Goal: Information Seeking & Learning: Learn about a topic

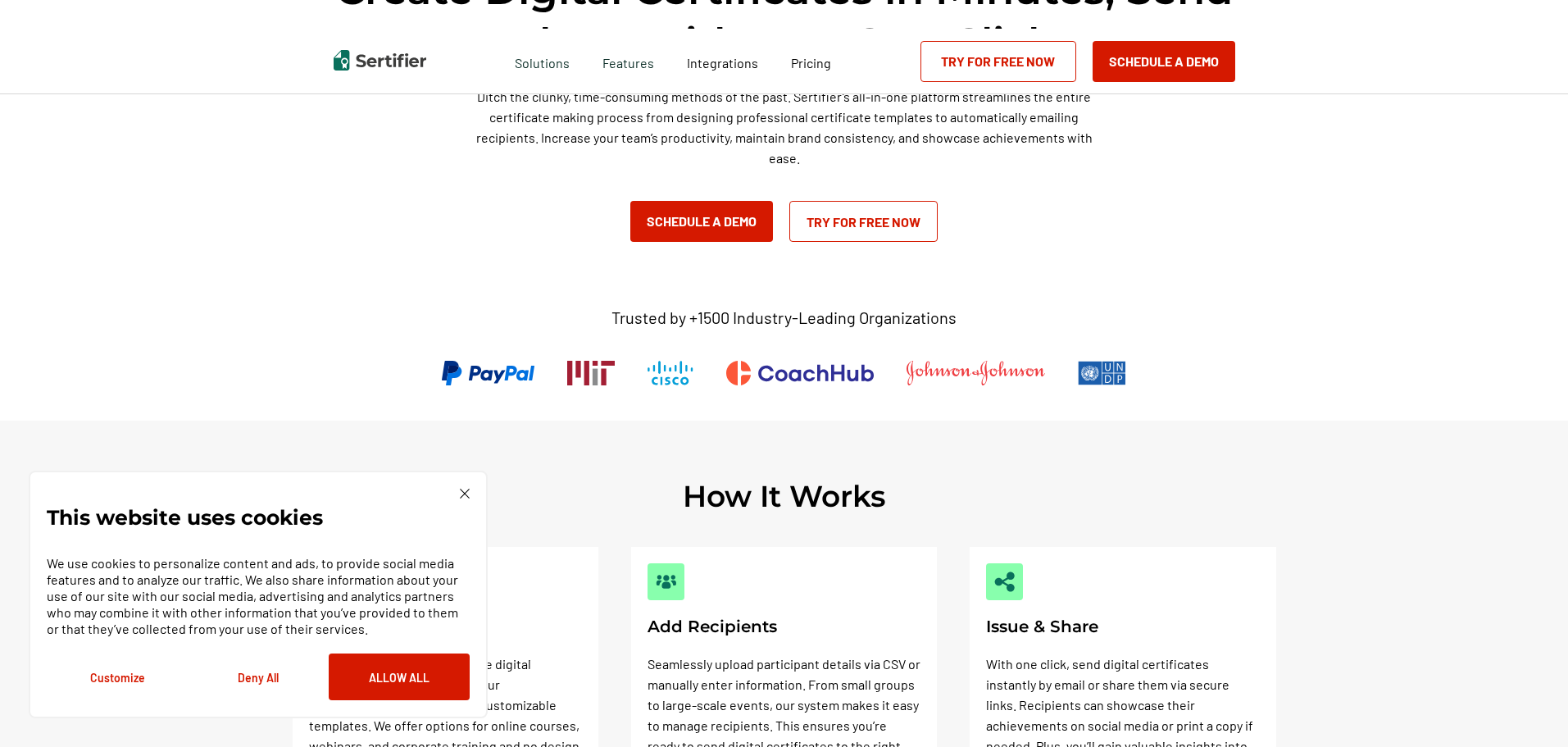
scroll to position [246, 0]
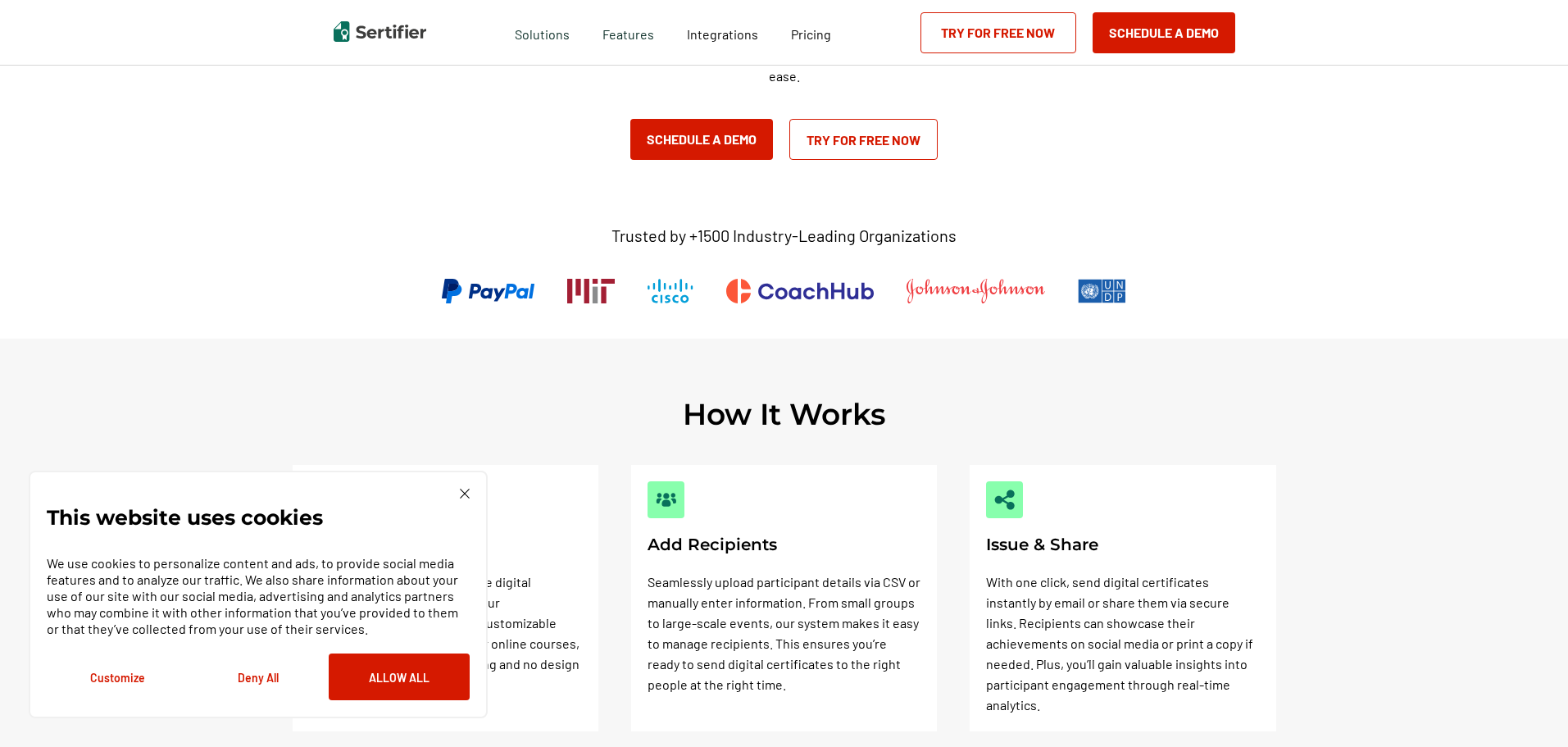
click at [465, 506] on div "This website uses cookies We use cookies to personalize content and ads, to pro…" at bounding box center [258, 595] width 423 height 212
click at [805, 50] on div "Pricing" at bounding box center [811, 33] width 73 height 66
click at [812, 36] on span "Pricing" at bounding box center [811, 34] width 40 height 16
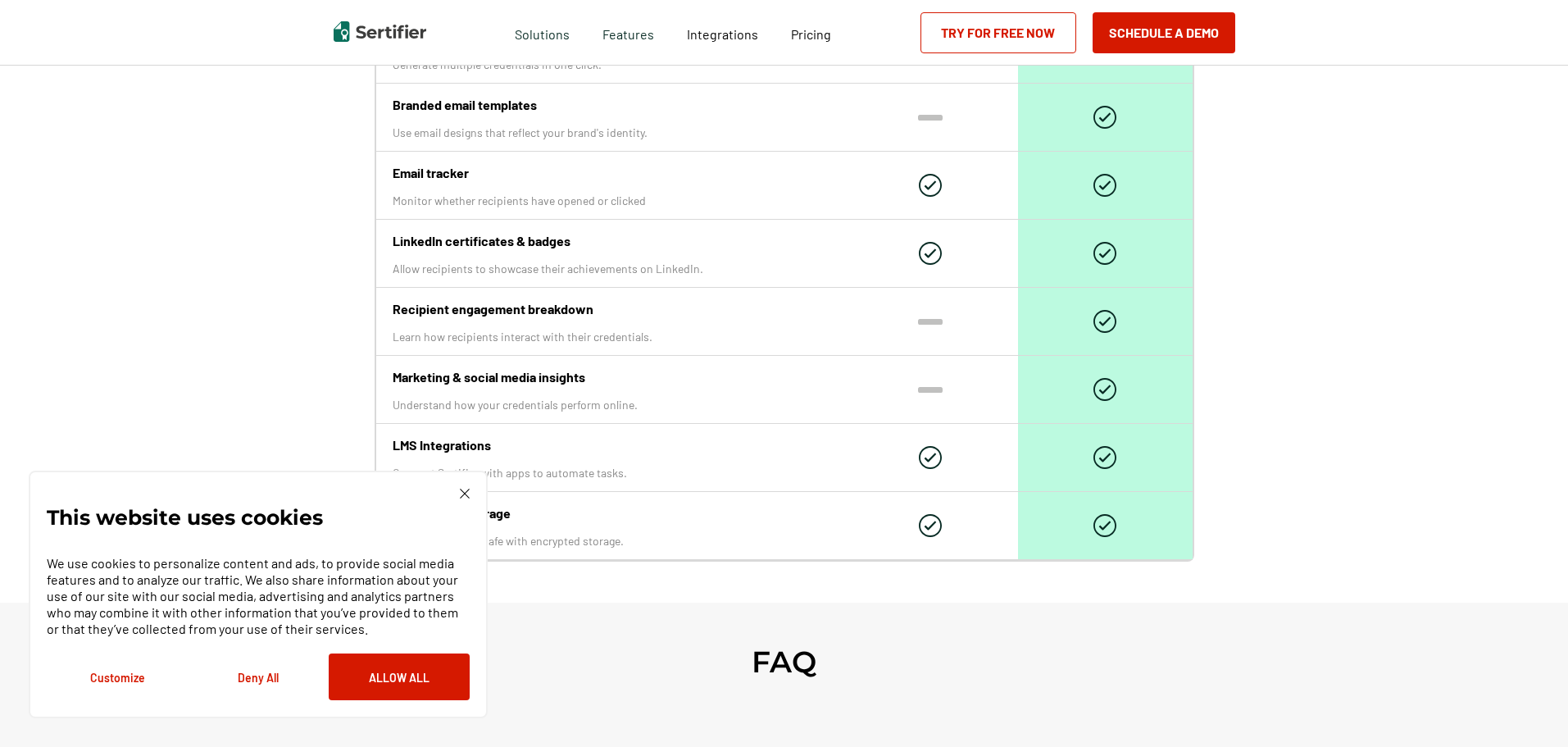
scroll to position [1968, 0]
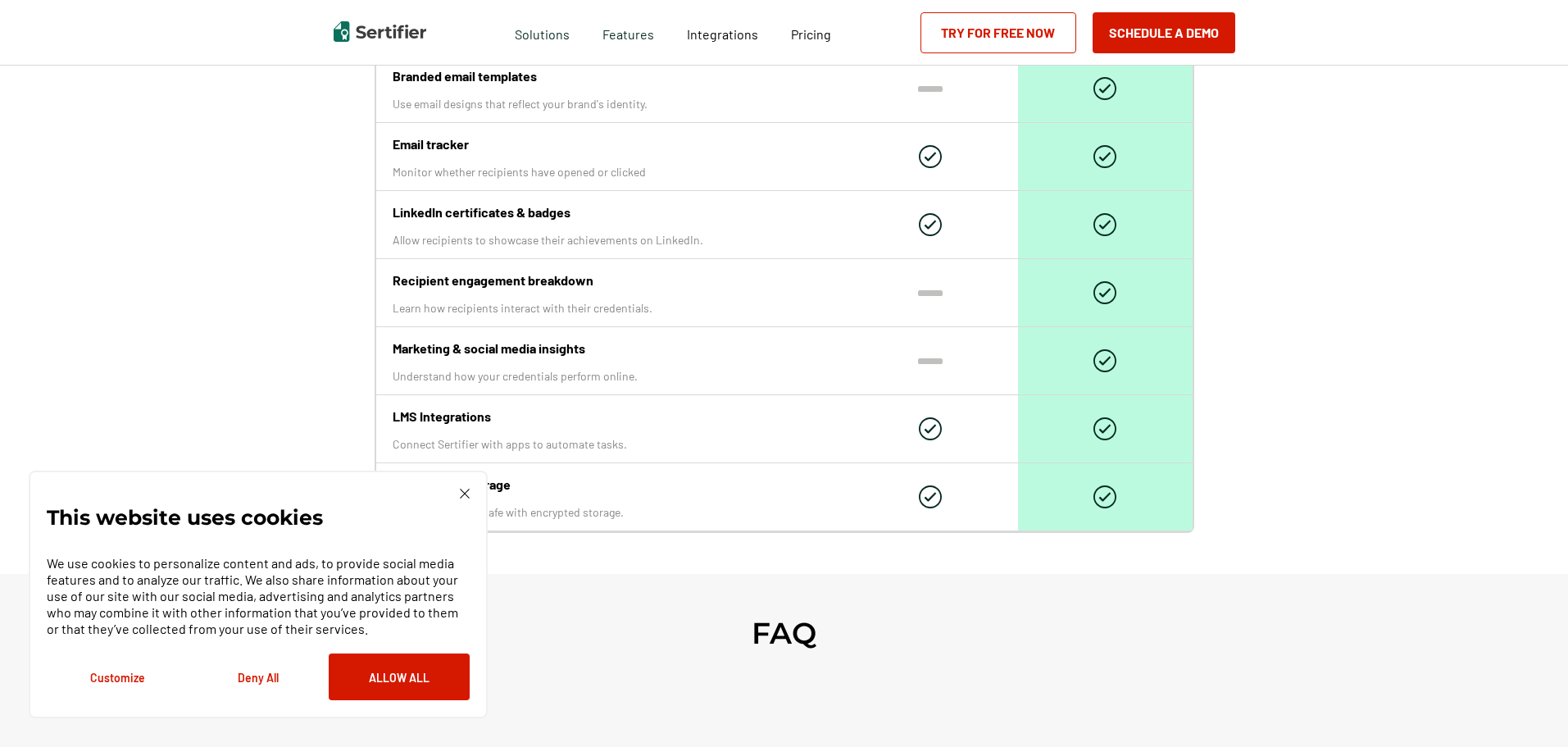
click at [458, 495] on div "This website uses cookies We use cookies to personalize content and ads, to pro…" at bounding box center [258, 595] width 423 height 212
click at [466, 489] on img at bounding box center [464, 493] width 10 height 10
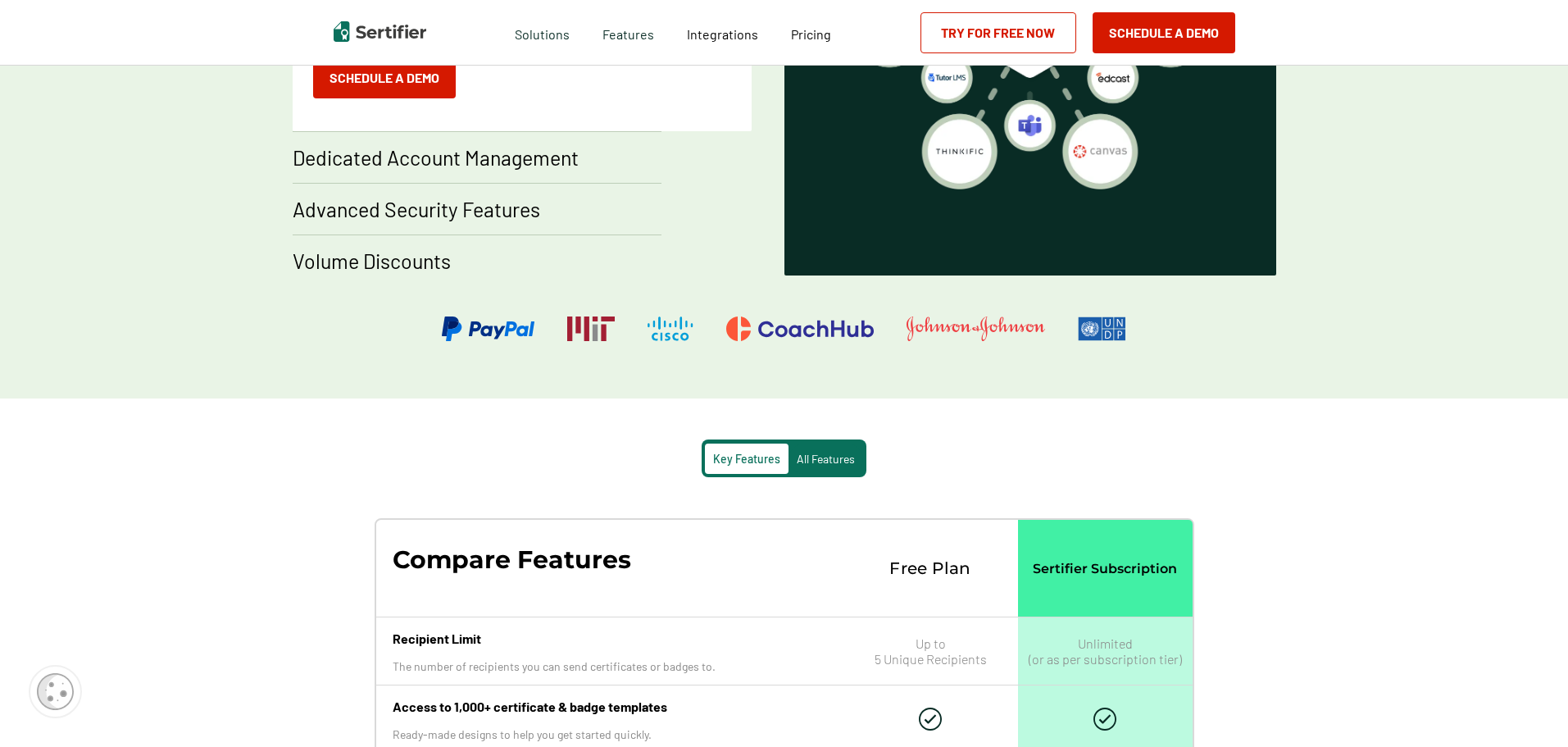
scroll to position [1312, 0]
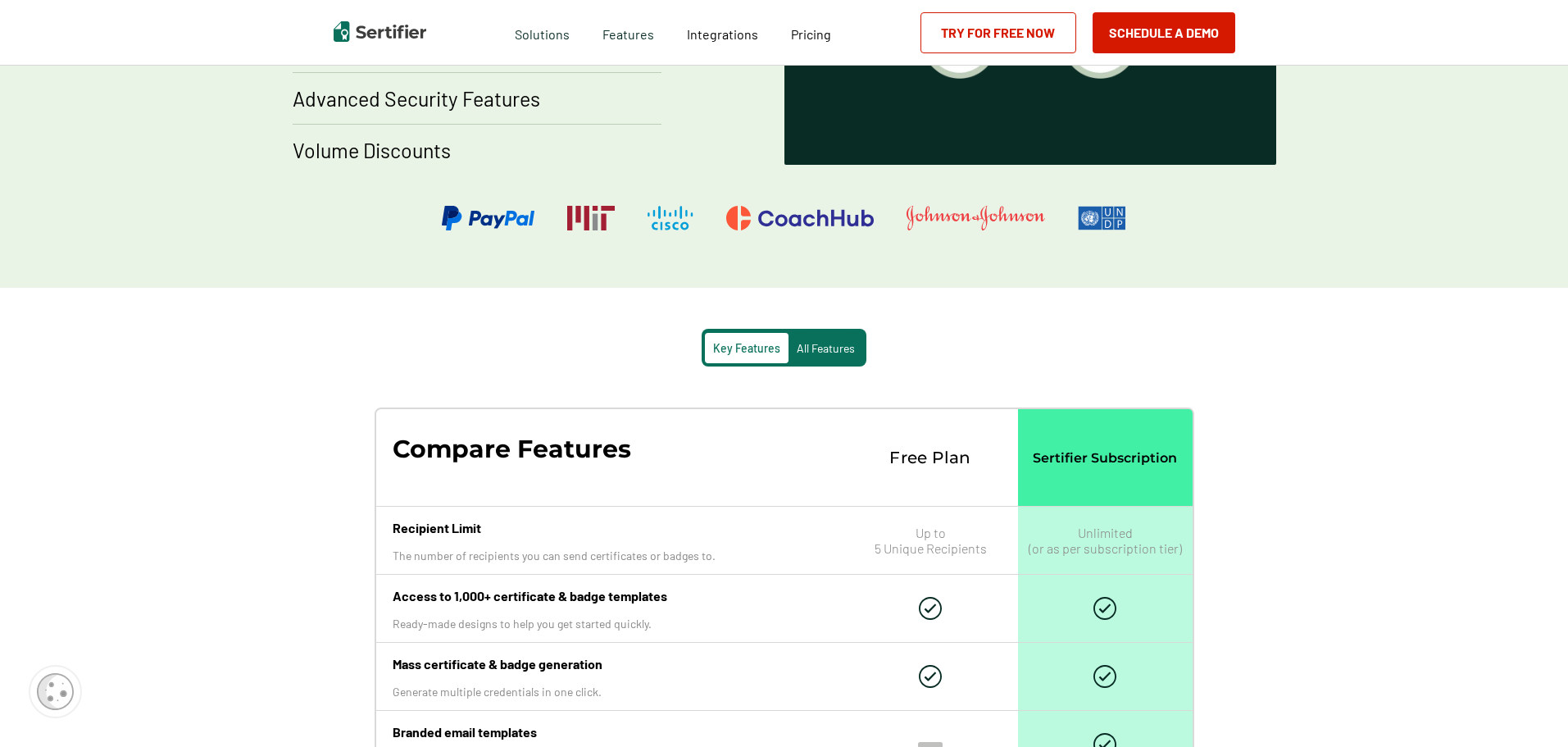
drag, startPoint x: 808, startPoint y: 330, endPoint x: 818, endPoint y: 365, distance: 36.4
click at [815, 355] on div "Key Features All Features" at bounding box center [784, 347] width 165 height 37
click at [818, 362] on div "All Features" at bounding box center [826, 347] width 75 height 30
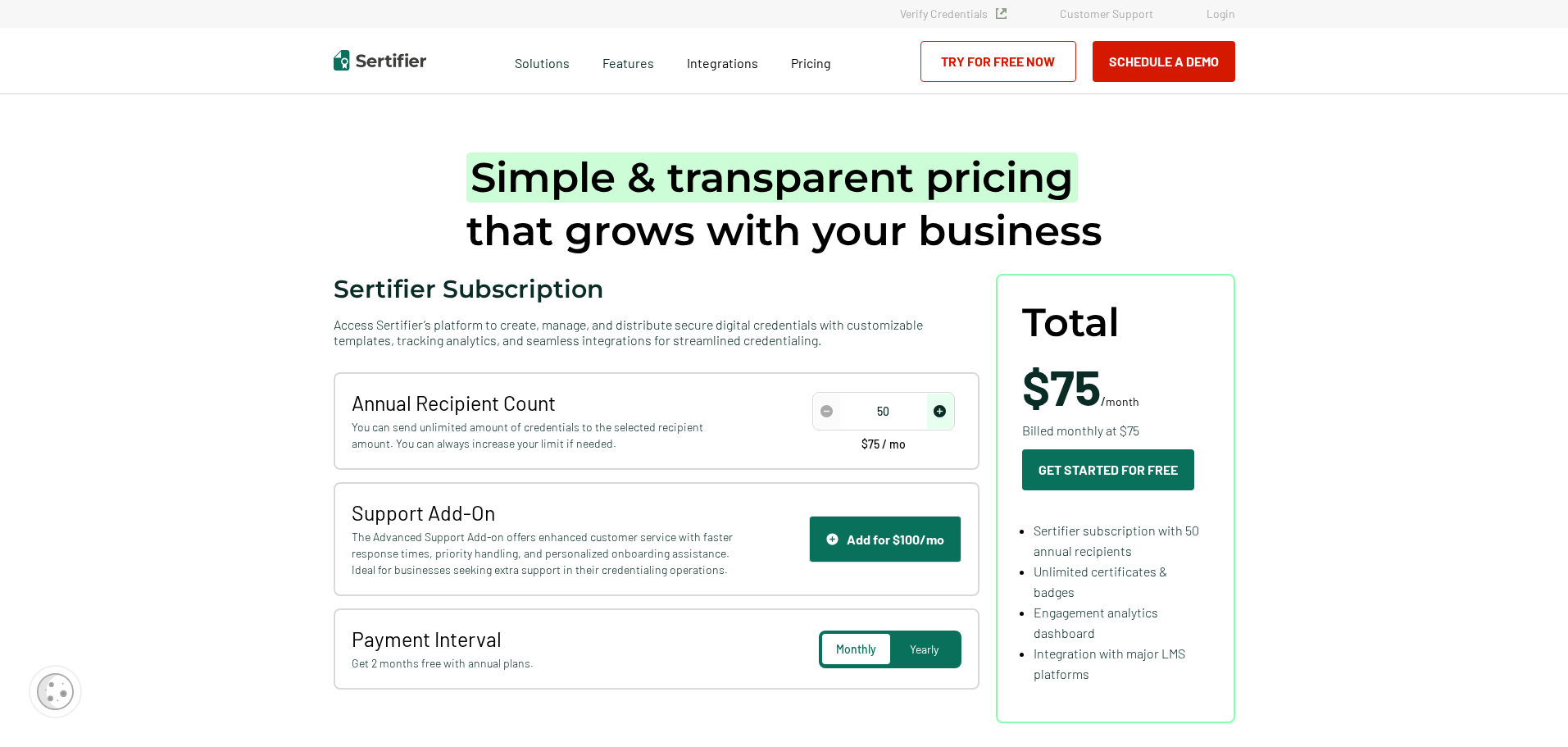
scroll to position [0, 0]
click at [952, 420] on span "increase number" at bounding box center [940, 412] width 26 height 36
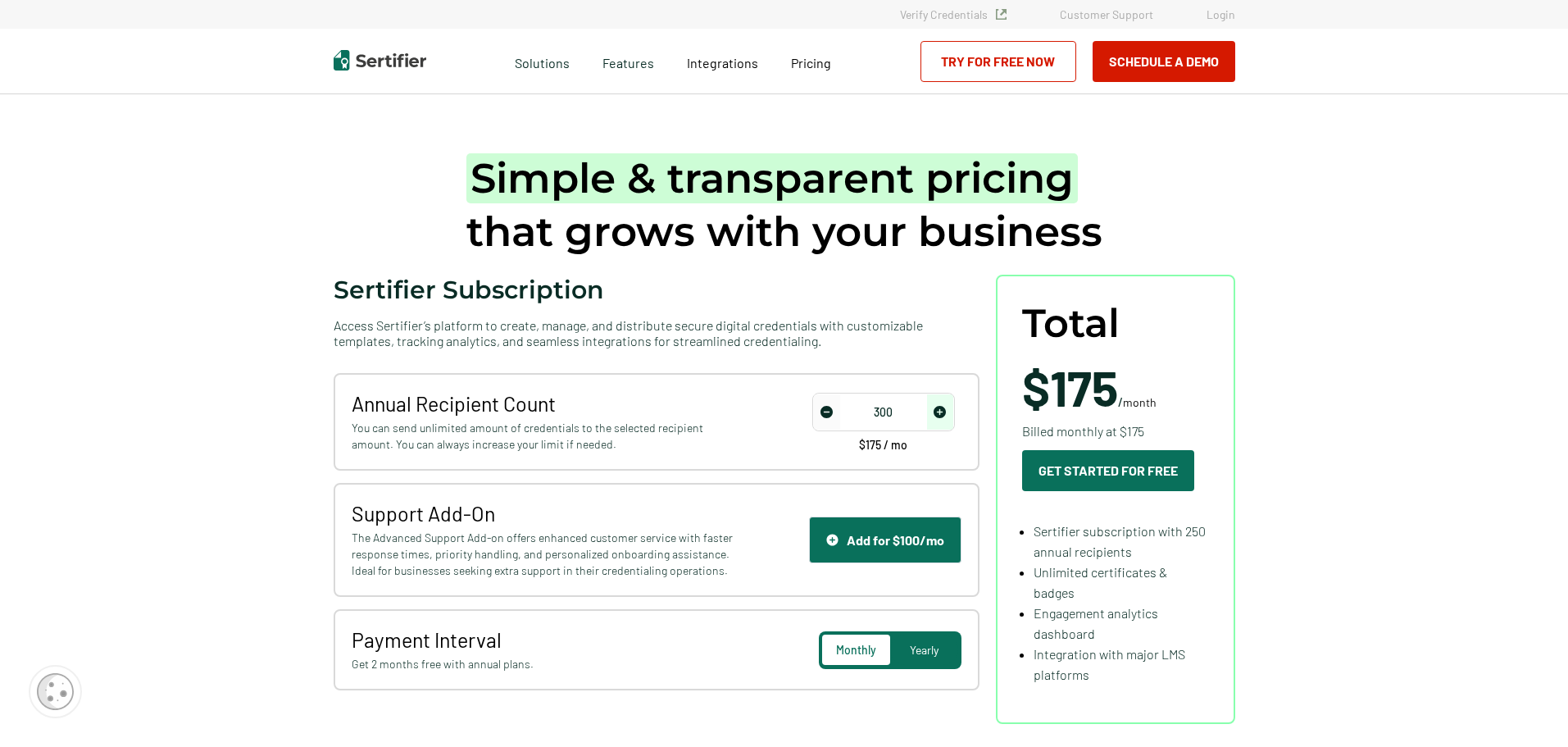
click at [952, 420] on span "increase number" at bounding box center [940, 412] width 26 height 36
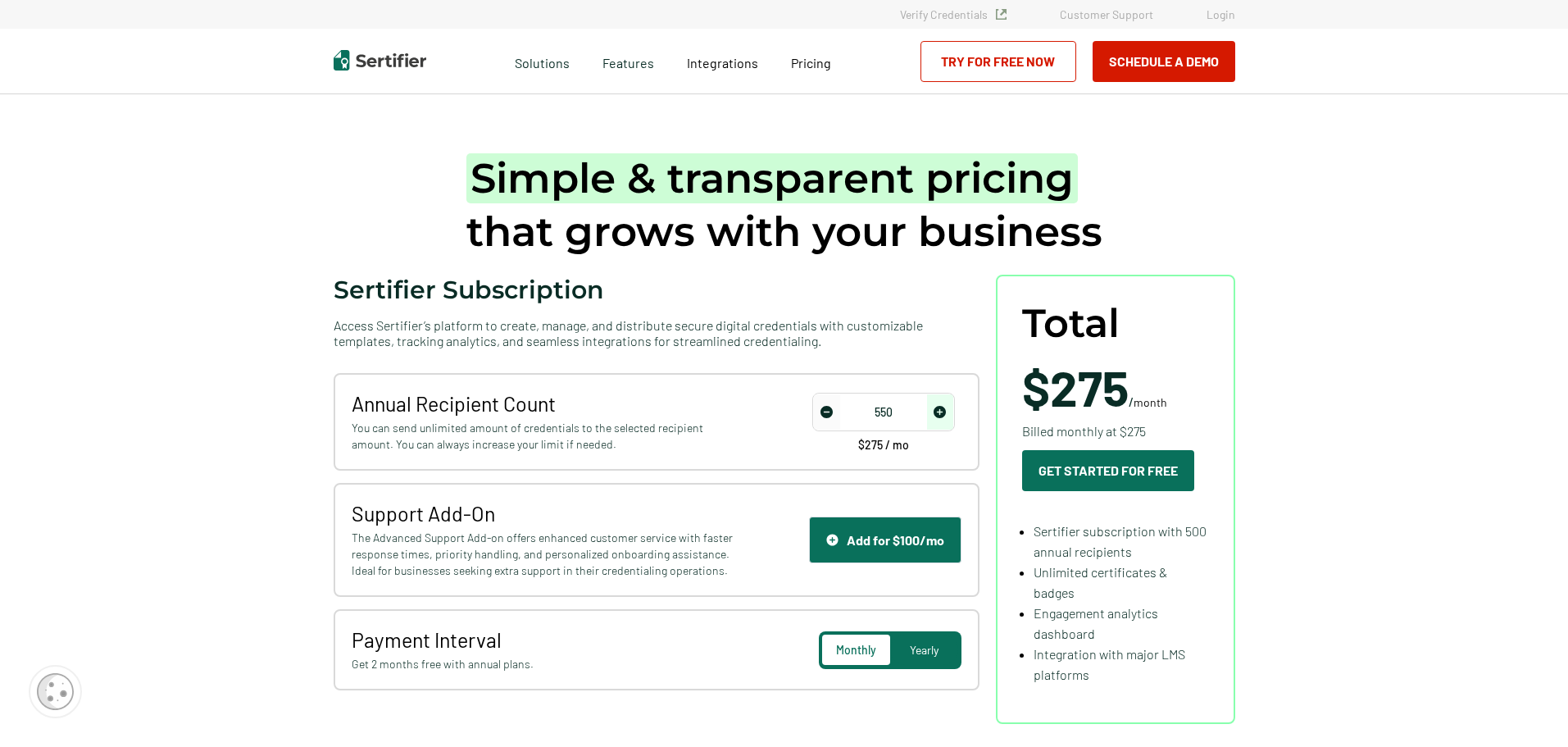
click at [952, 420] on span "increase number" at bounding box center [940, 412] width 26 height 36
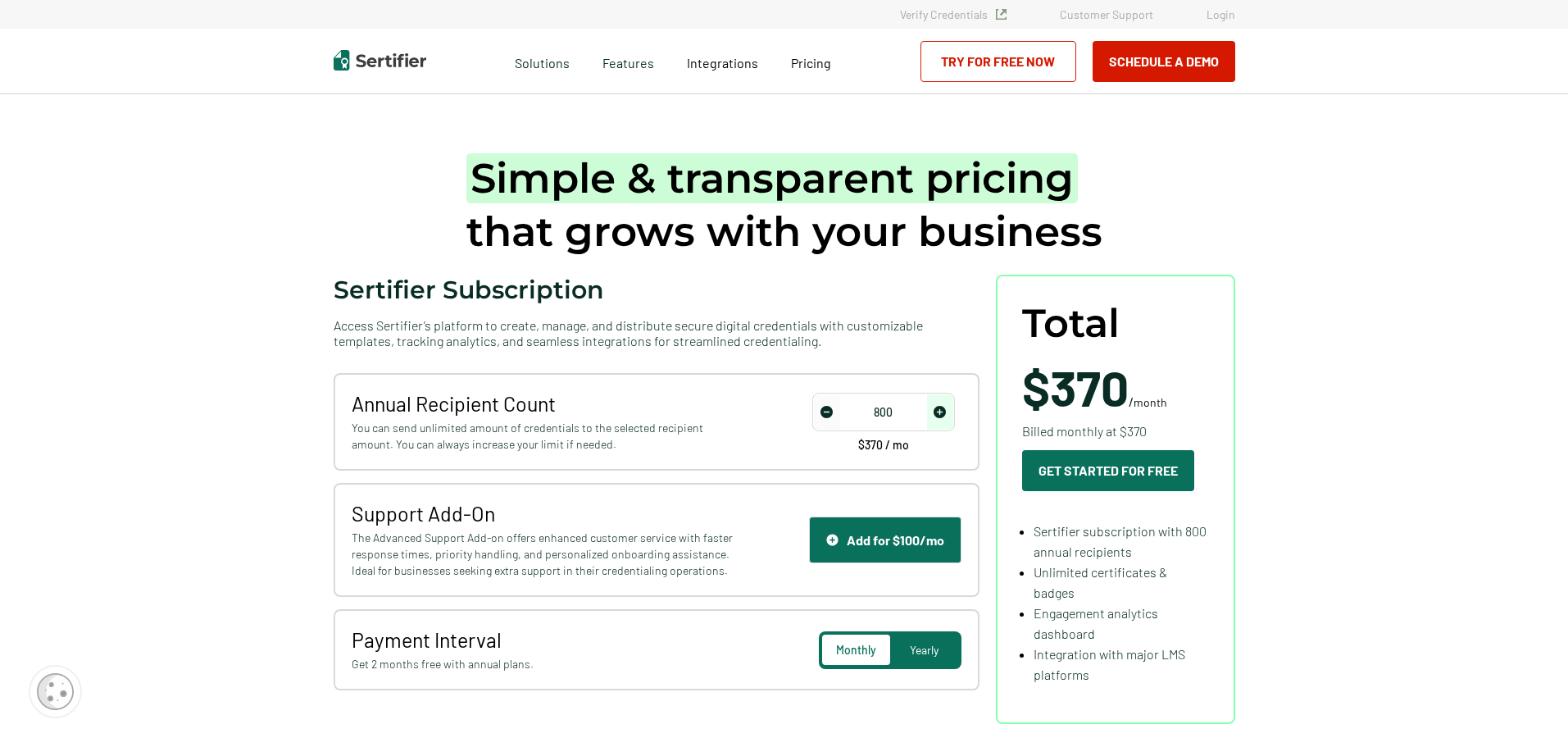
click at [953, 417] on span "increase number" at bounding box center [940, 412] width 26 height 36
drag, startPoint x: 953, startPoint y: 417, endPoint x: 952, endPoint y: 408, distance: 9.1
click at [953, 416] on span "increase number" at bounding box center [940, 412] width 26 height 36
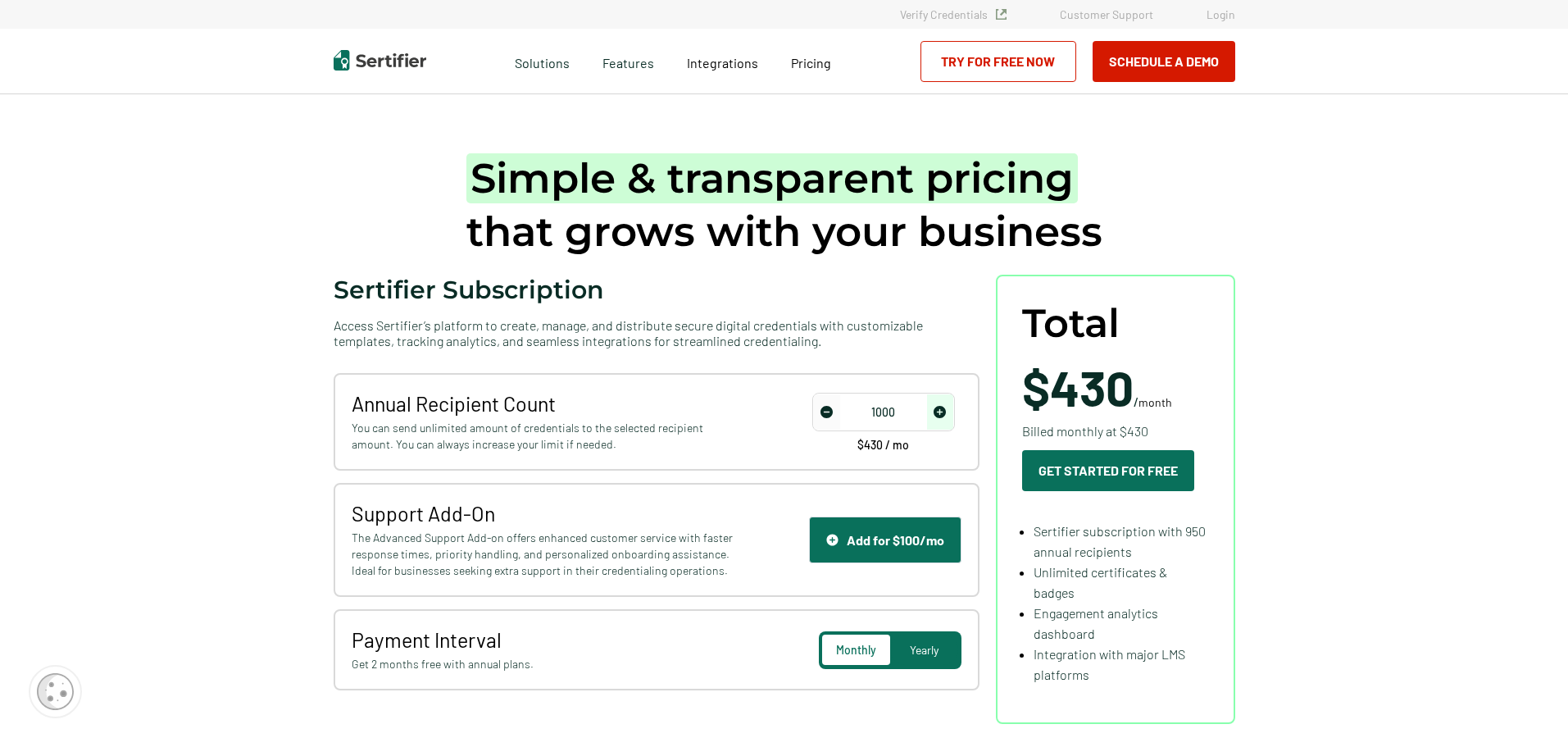
click at [952, 408] on span "increase number" at bounding box center [940, 412] width 26 height 36
drag, startPoint x: 952, startPoint y: 408, endPoint x: 952, endPoint y: 400, distance: 8.0
click at [952, 400] on span "increase number" at bounding box center [940, 412] width 26 height 36
click at [952, 399] on span "increase number" at bounding box center [940, 412] width 26 height 36
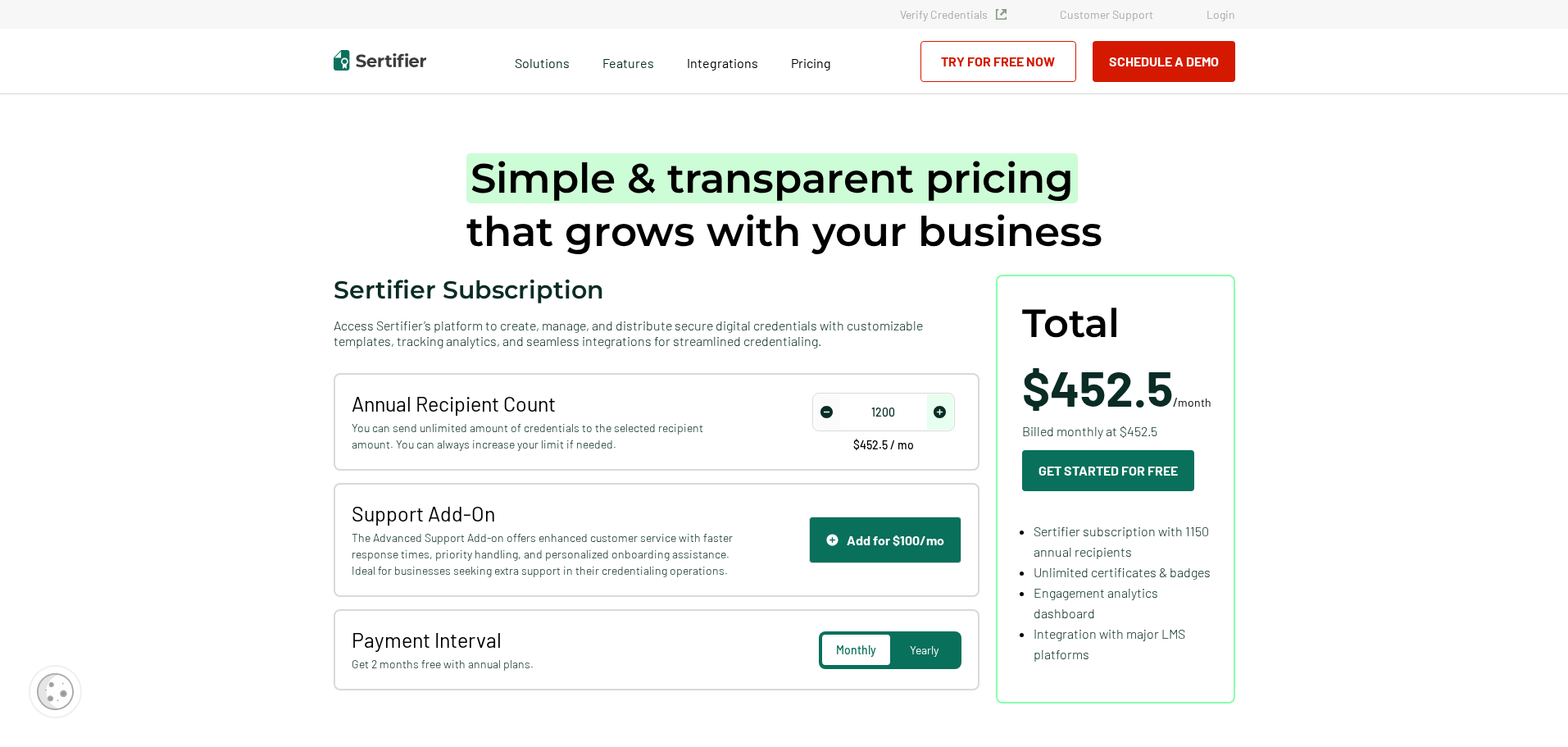
click at [952, 399] on span "increase number" at bounding box center [940, 412] width 26 height 36
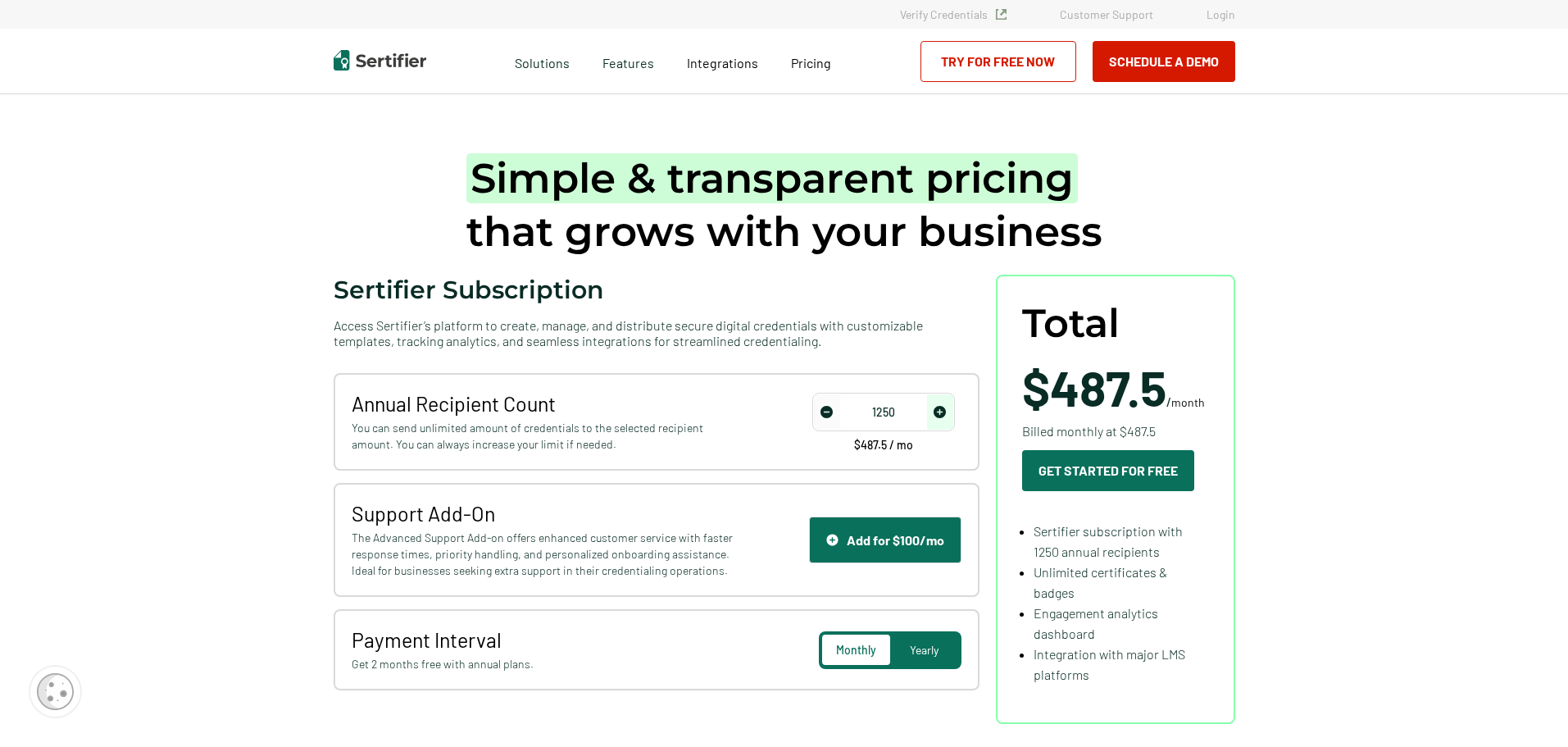
click at [952, 399] on span "increase number" at bounding box center [940, 412] width 26 height 36
click at [952, 399] on span "increase number" at bounding box center [940, 412] width 26 height 36
click at [953, 399] on span "increase number" at bounding box center [940, 412] width 26 height 36
click at [953, 405] on span "increase number" at bounding box center [940, 412] width 26 height 36
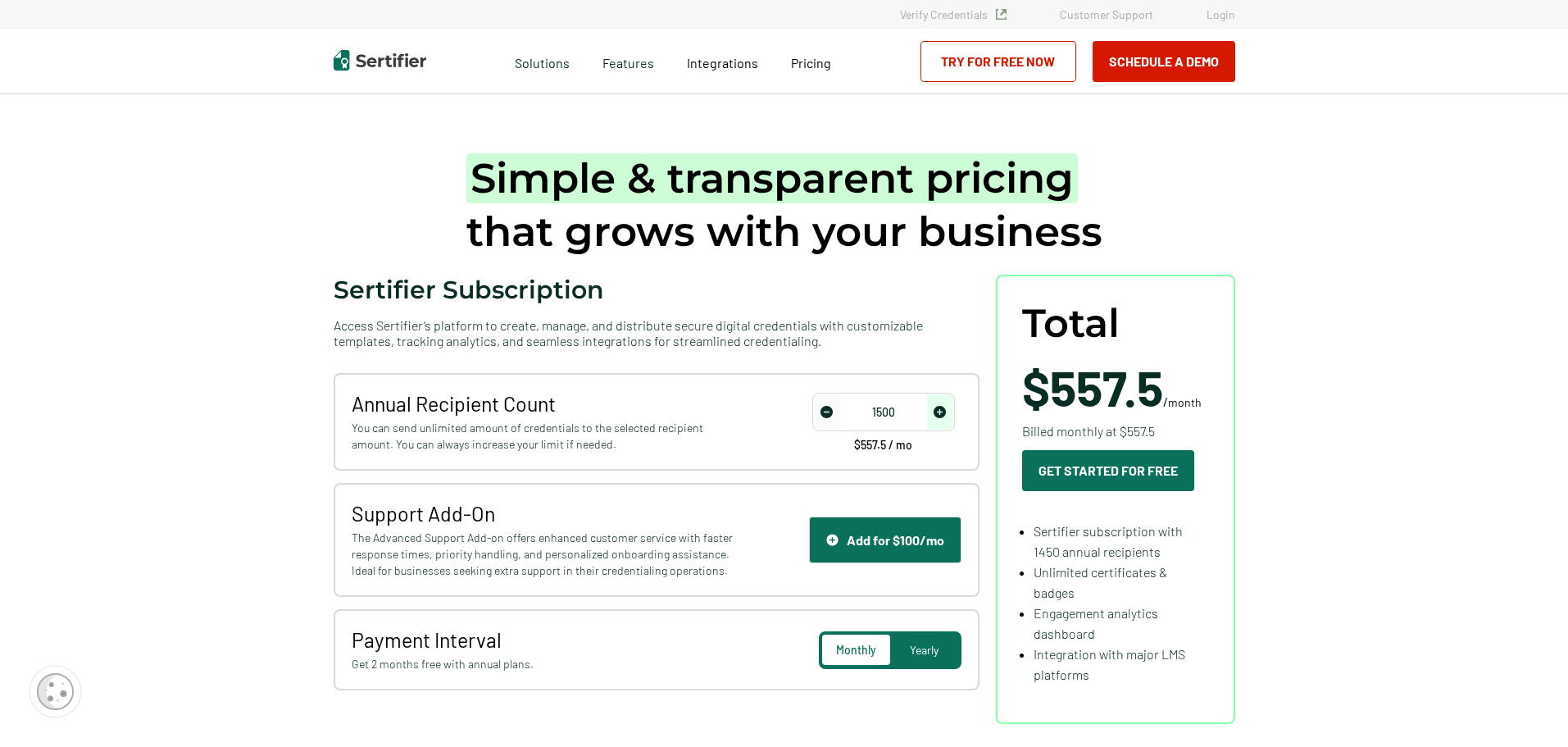
click at [953, 405] on span "increase number" at bounding box center [940, 412] width 26 height 36
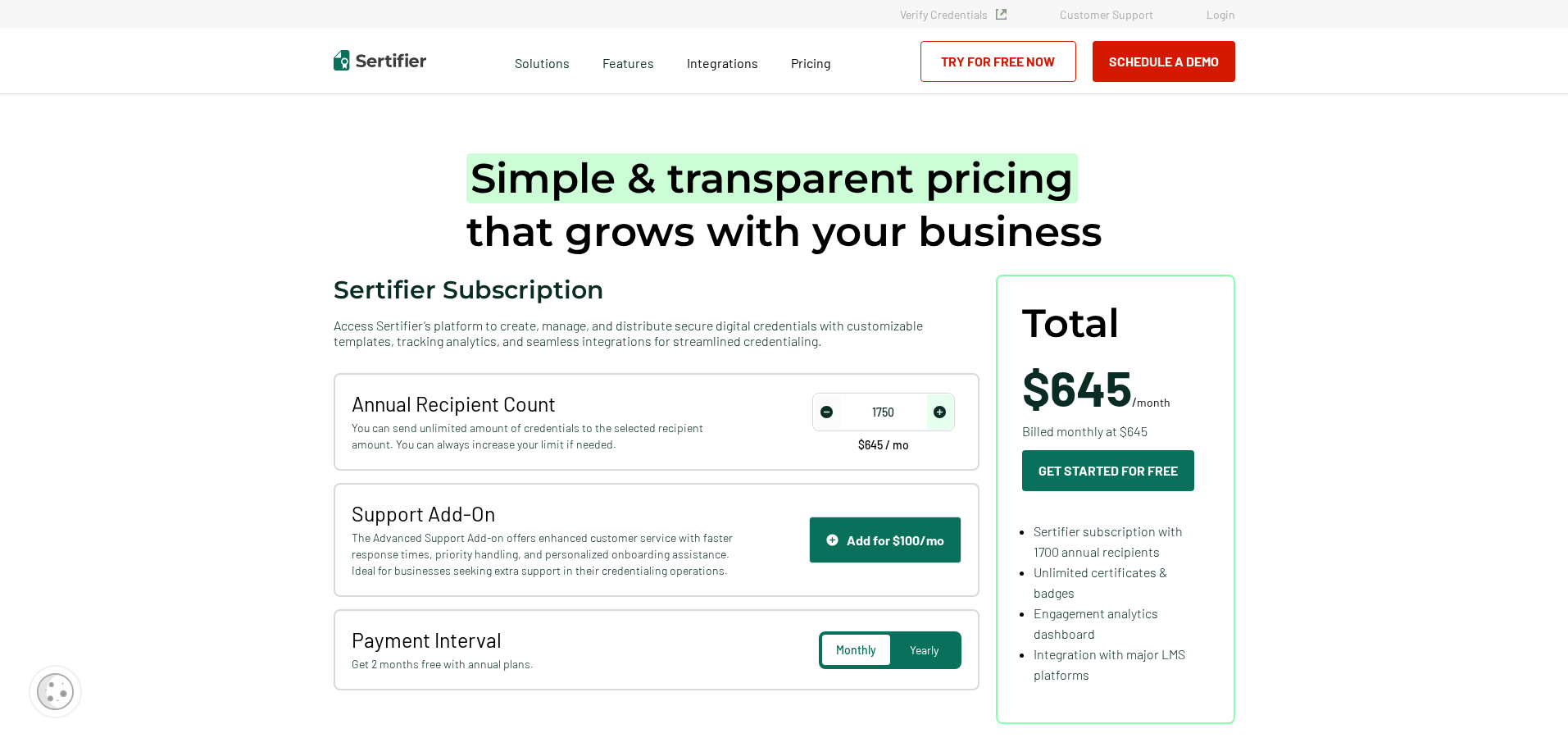
click at [953, 405] on span "increase number" at bounding box center [940, 412] width 26 height 36
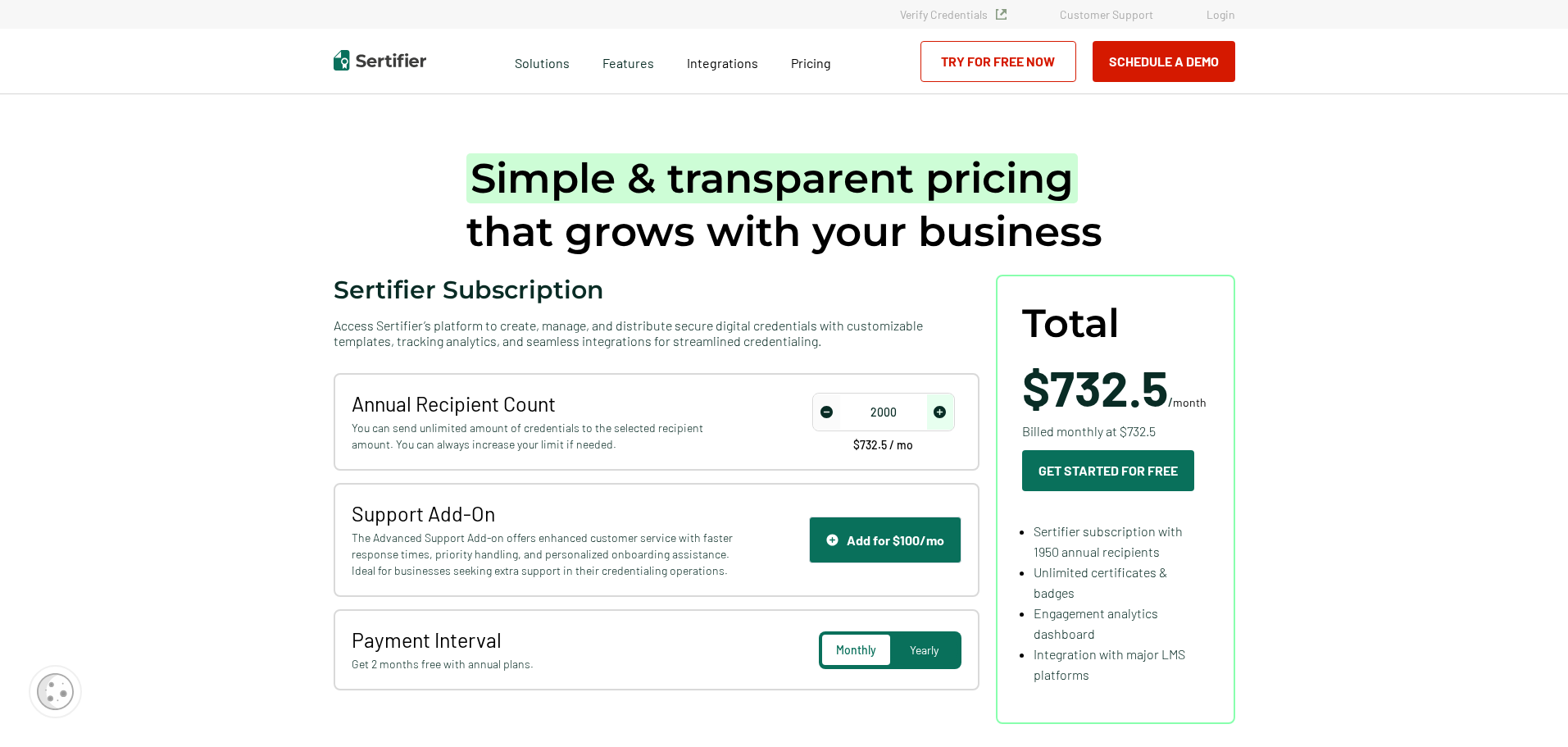
click at [953, 405] on span "increase number" at bounding box center [940, 412] width 26 height 36
drag, startPoint x: 904, startPoint y: 409, endPoint x: 733, endPoint y: 414, distance: 171.1
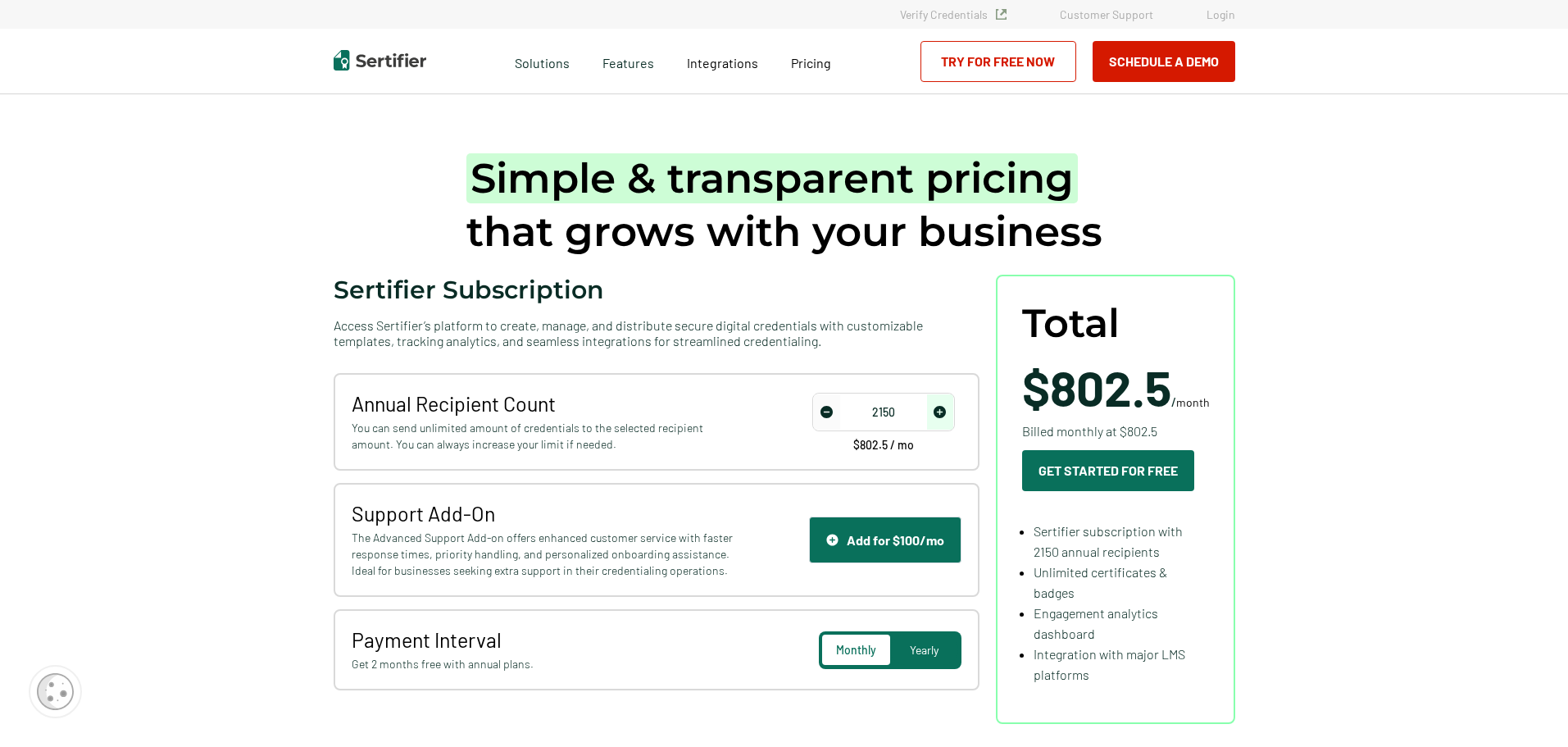
click at [836, 412] on div "2150" at bounding box center [884, 412] width 142 height 38
type input "5"
type input "0"
type input "-2"
type input "0"
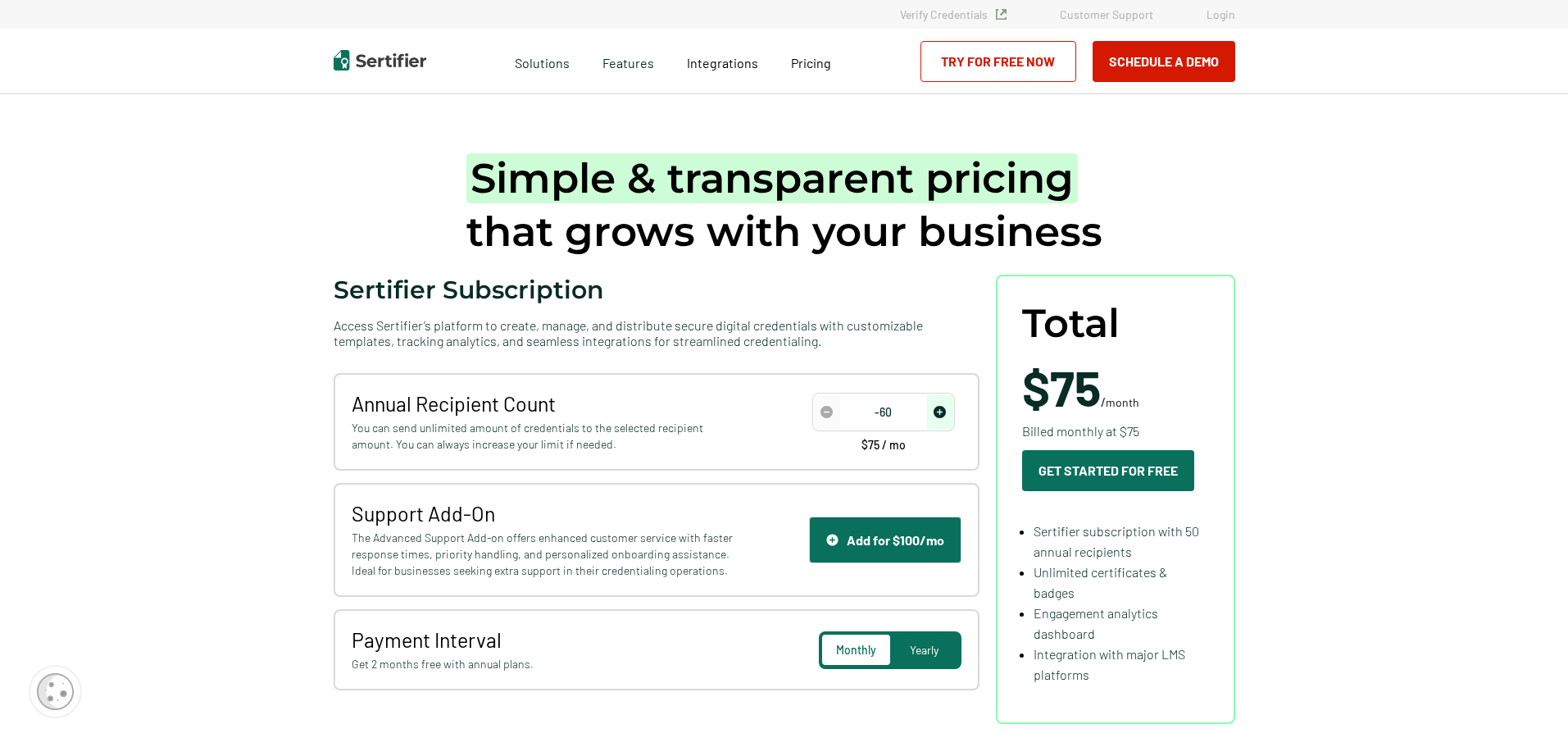
type input "-6"
type input "0"
type input "1e0"
type input "1"
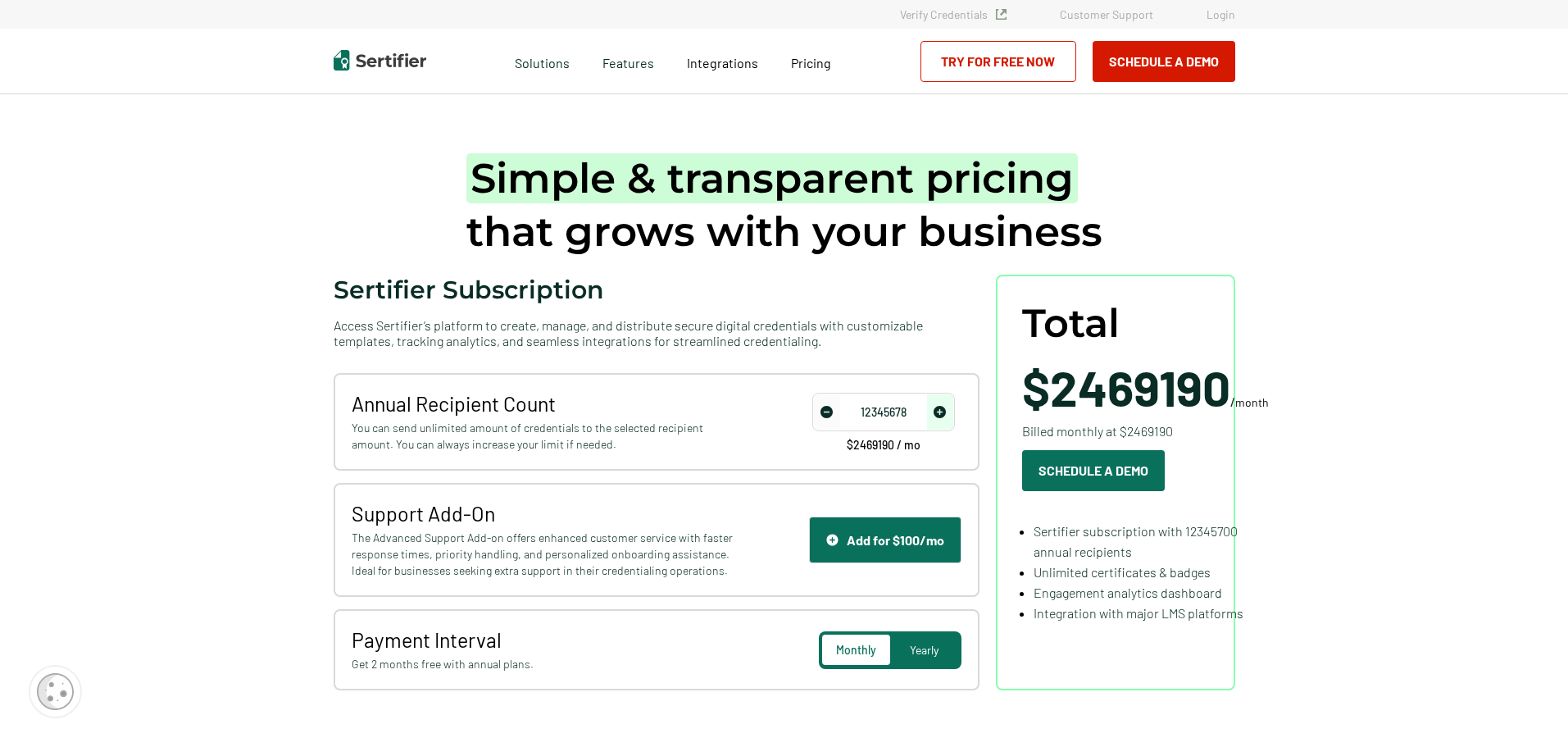
type input "123456789"
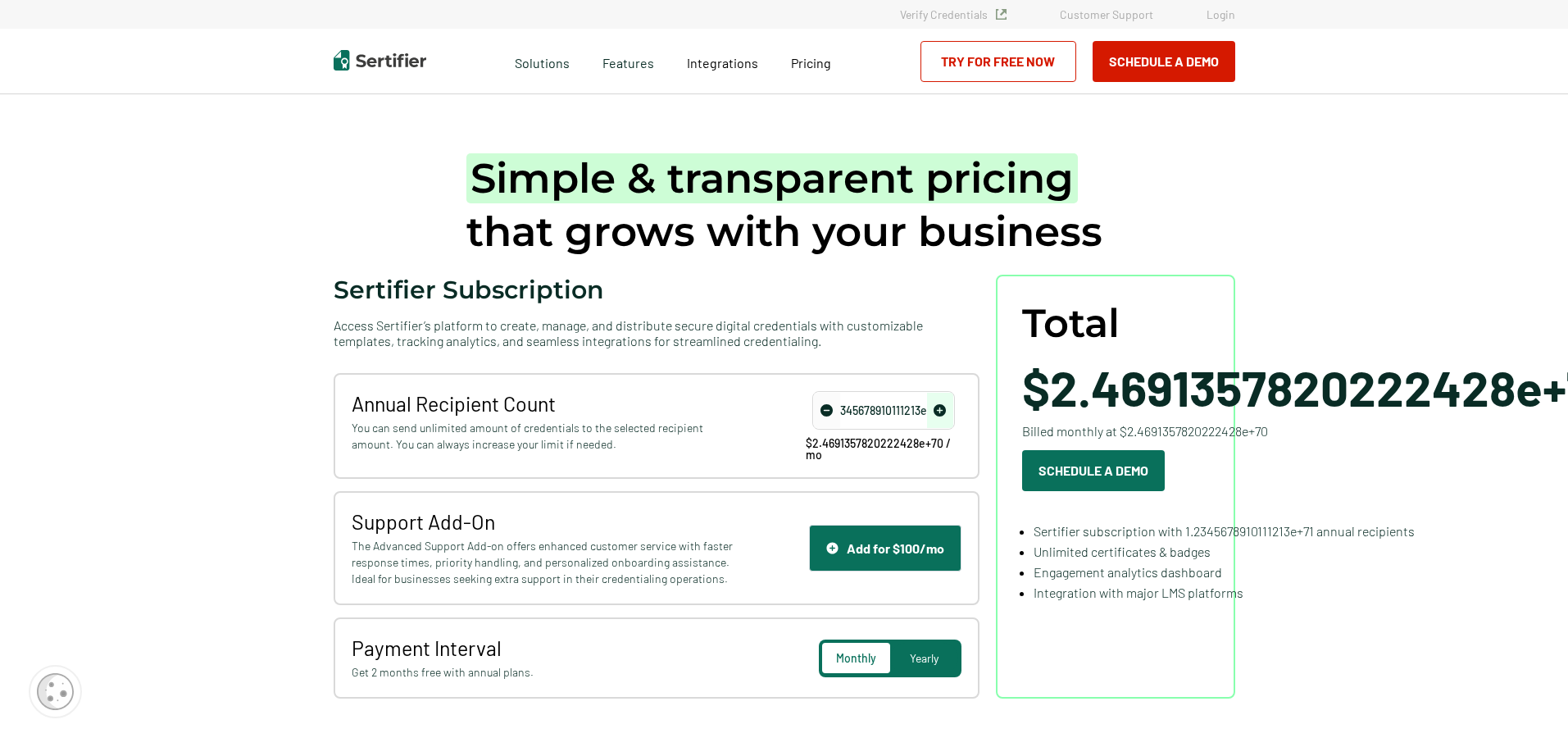
click at [939, 661] on span "Yearly" at bounding box center [924, 658] width 29 height 14
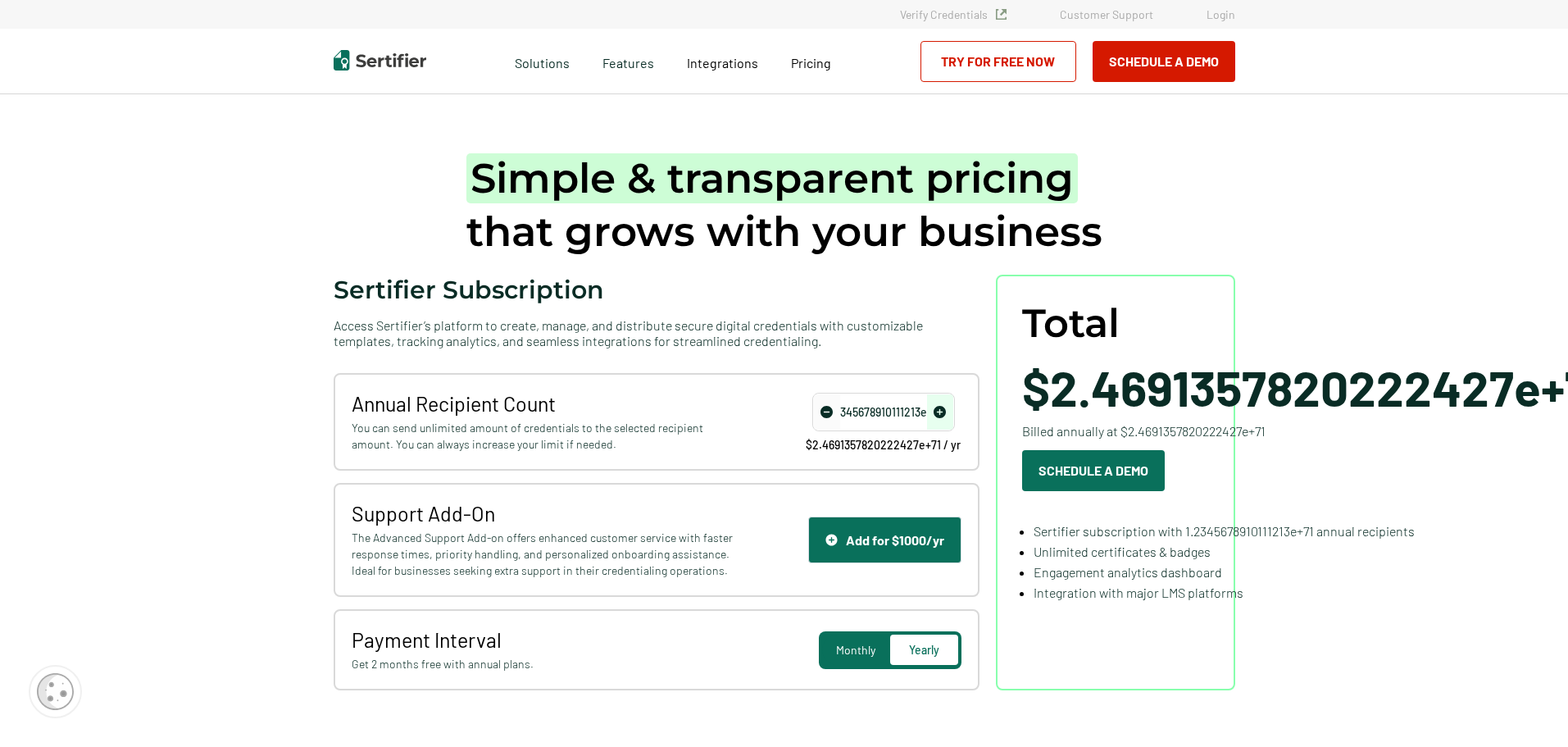
click at [920, 409] on input "1.2345678910111213e+71" at bounding box center [884, 413] width 140 height 24
type input "1"
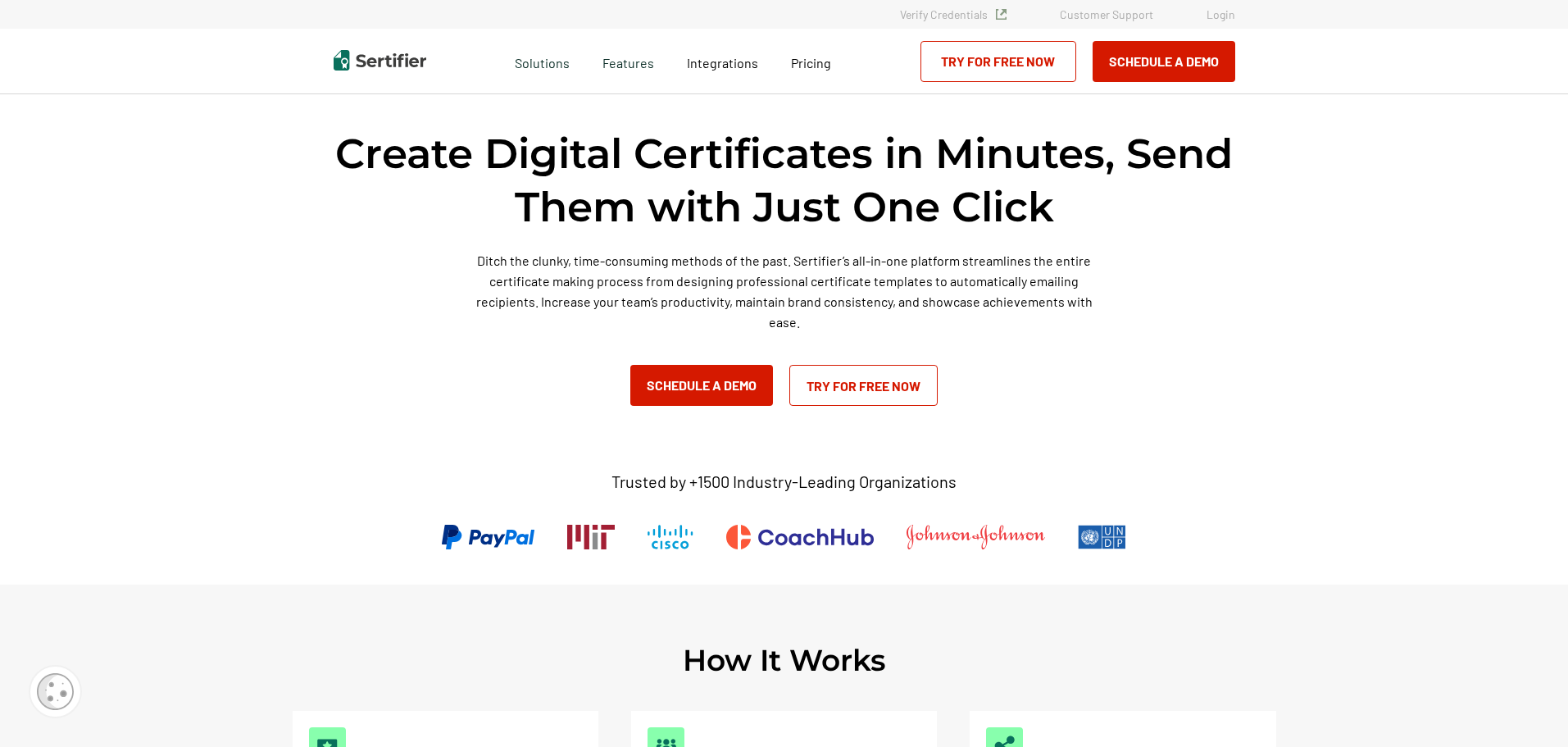
scroll to position [246, 0]
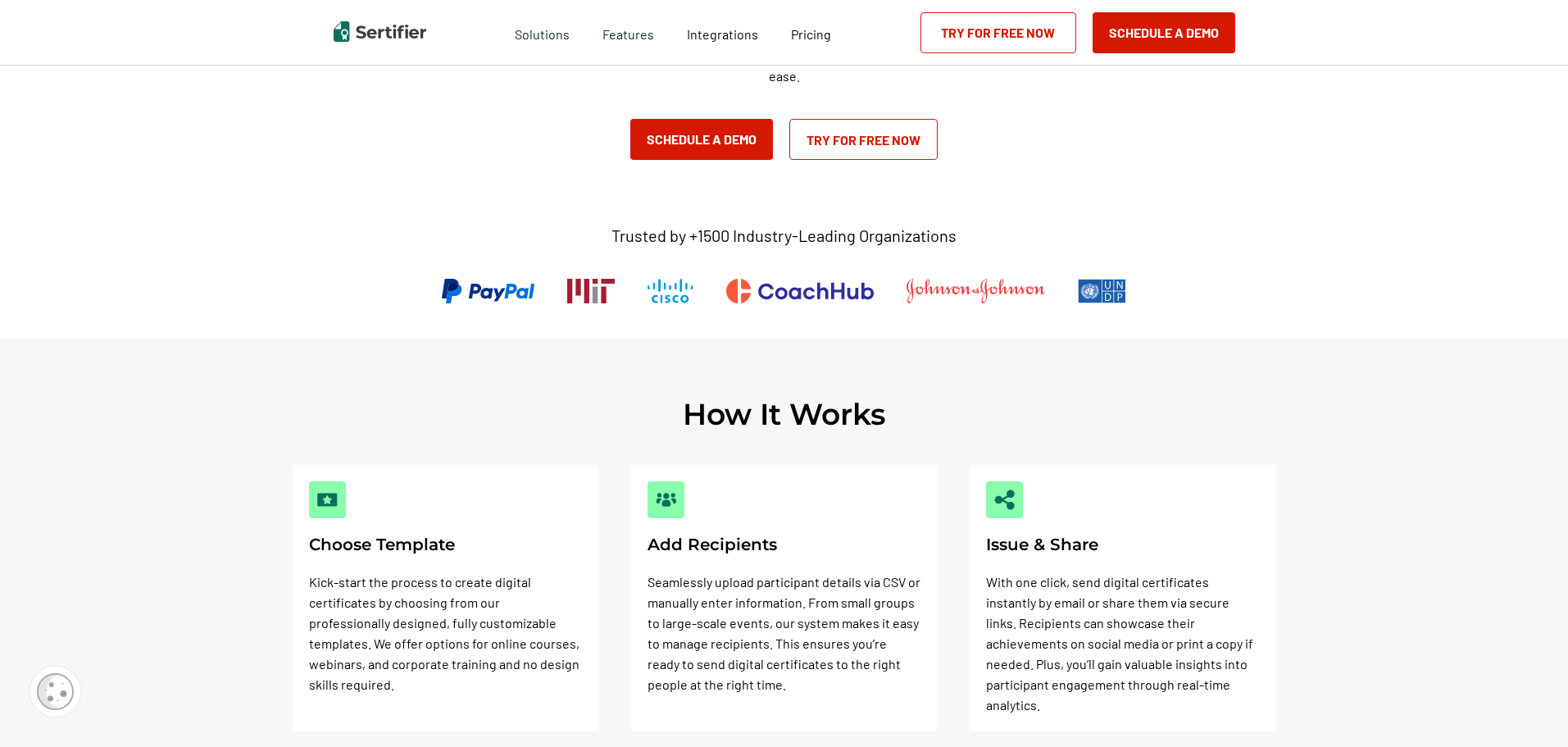
click at [701, 244] on p "Trusted by +1500 Industry-Leading Organizations" at bounding box center [784, 236] width 346 height 21
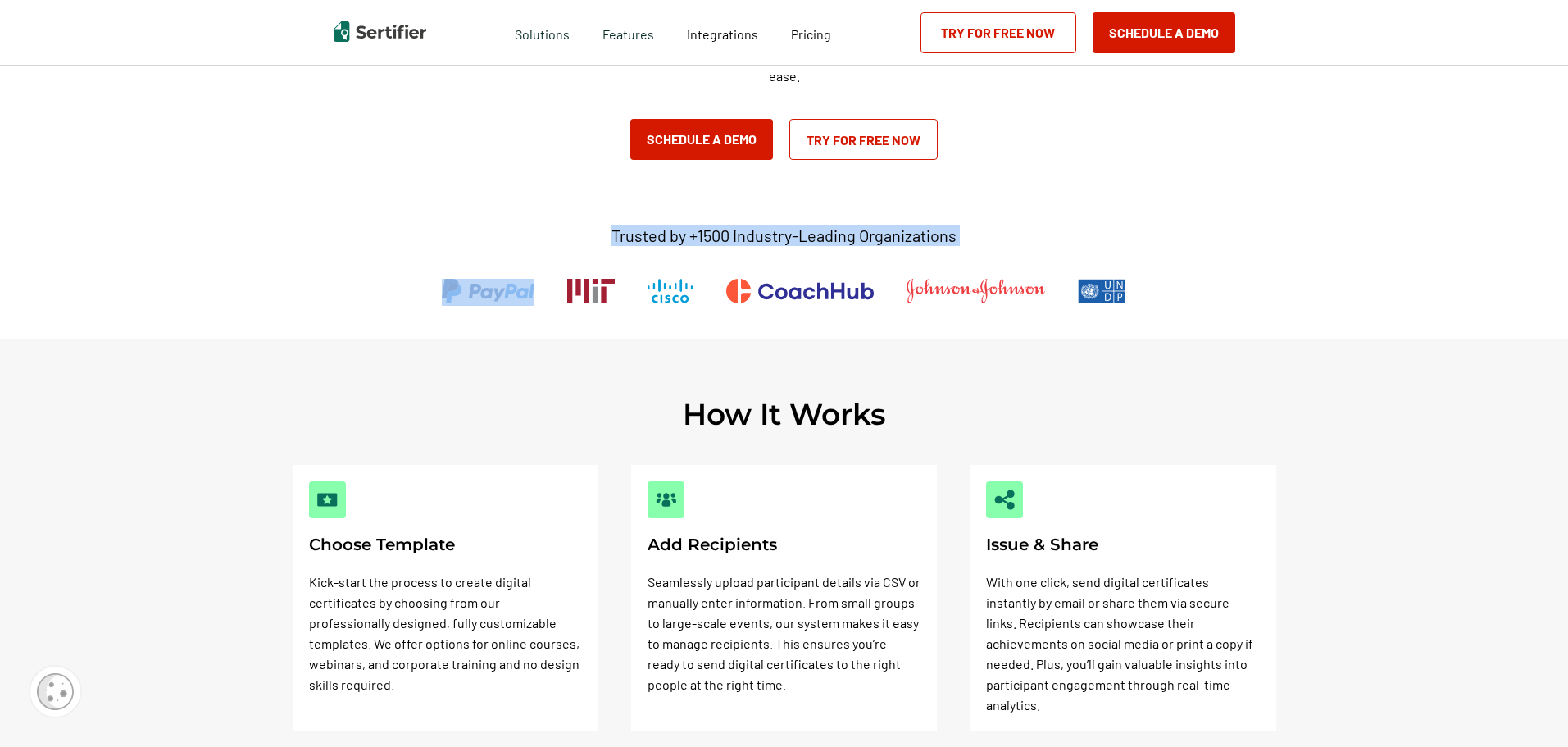
click at [701, 244] on p "Trusted by +1500 Industry-Leading Organizations" at bounding box center [784, 236] width 346 height 21
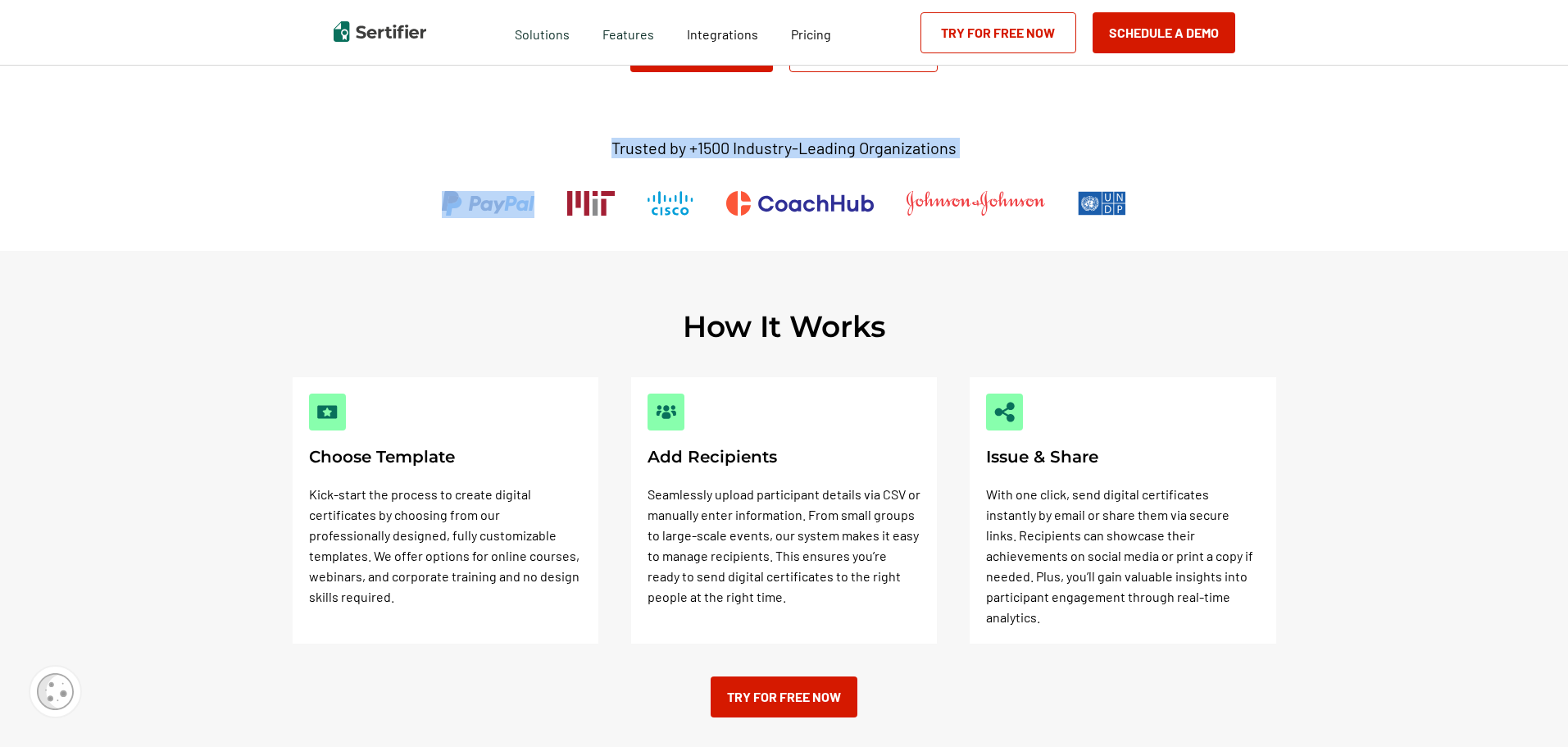
scroll to position [328, 0]
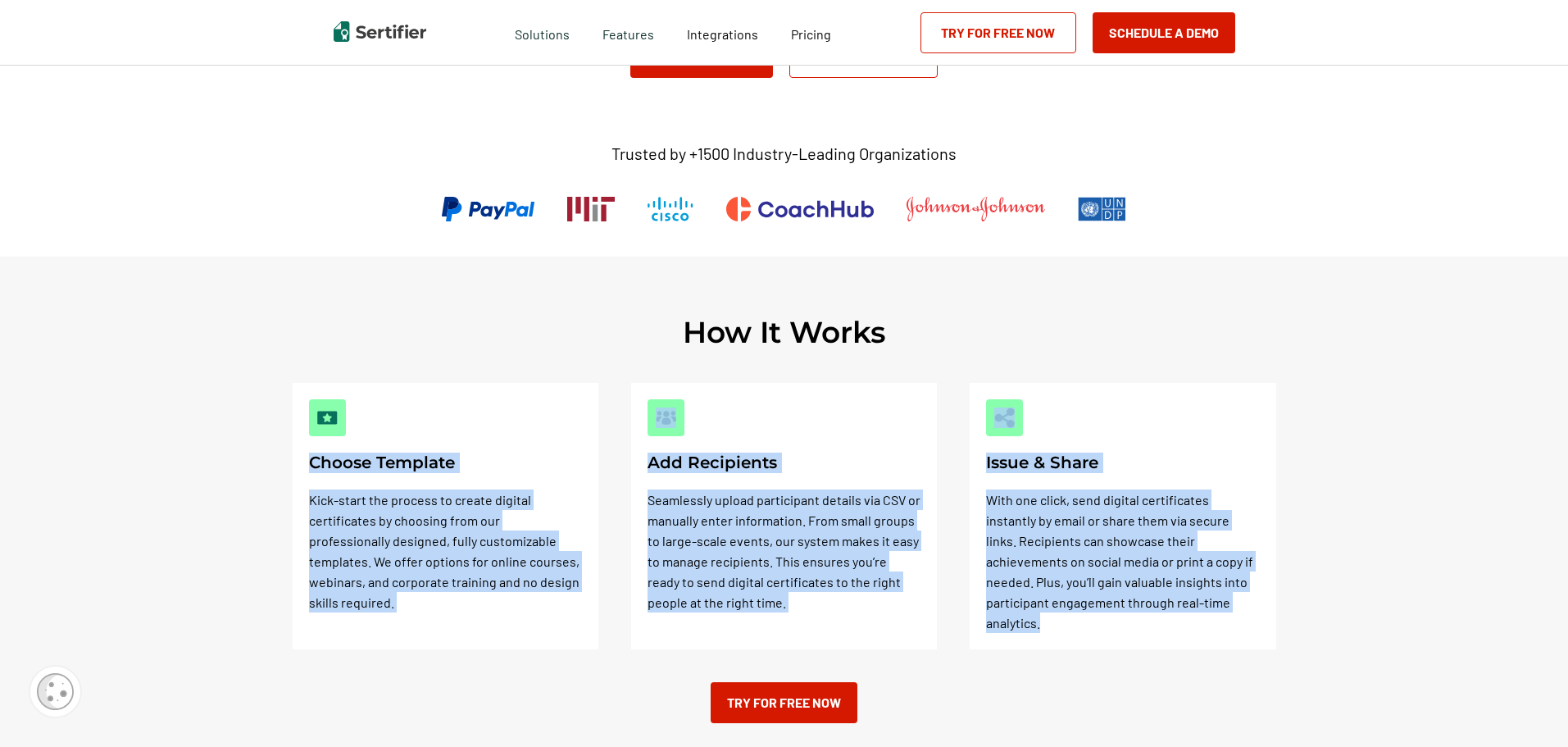
drag, startPoint x: 315, startPoint y: 460, endPoint x: 1243, endPoint y: 619, distance: 941.5
click at [1243, 619] on div "Choose Template Kick-start the process to create digital certificates by choosi…" at bounding box center [784, 516] width 984 height 267
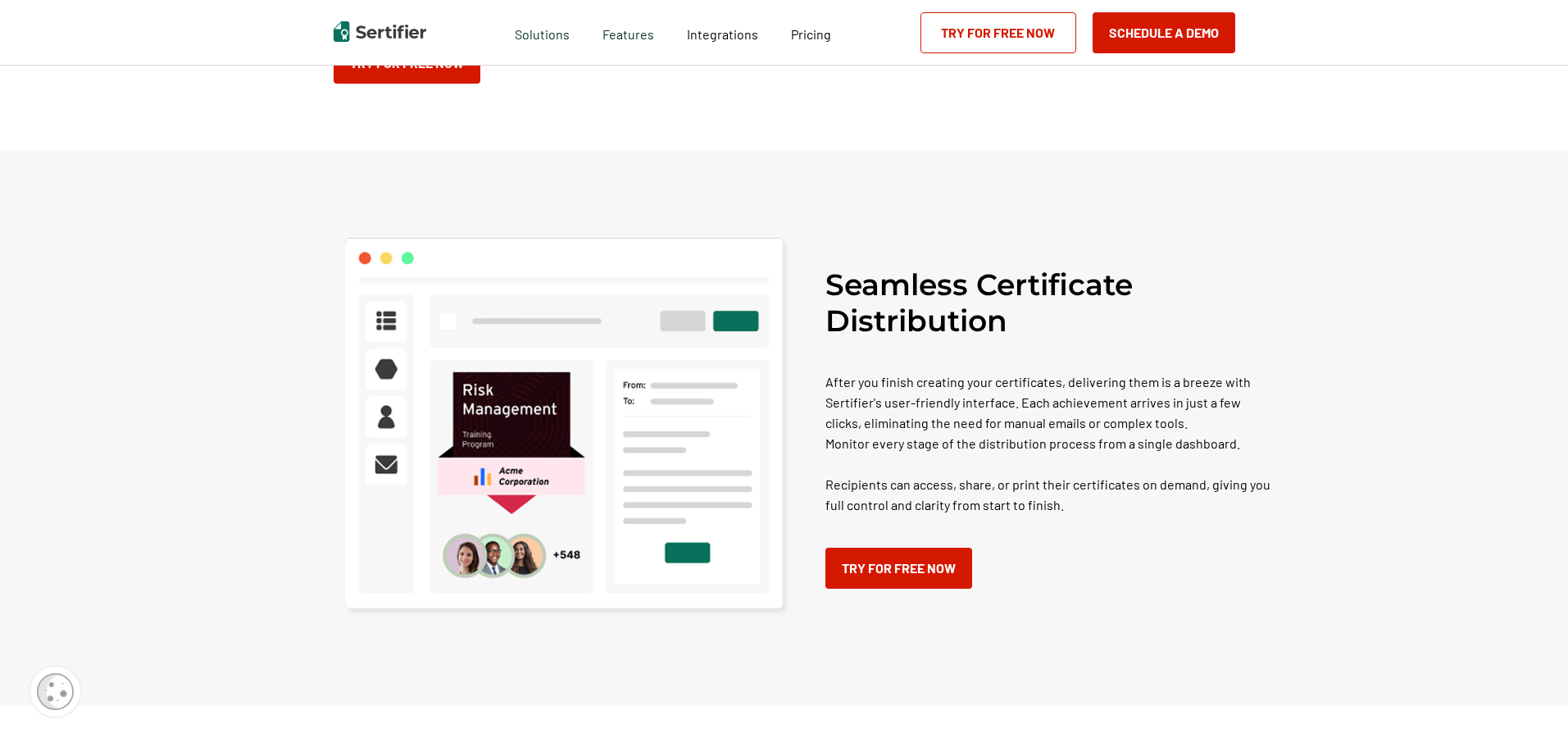
scroll to position [1558, 0]
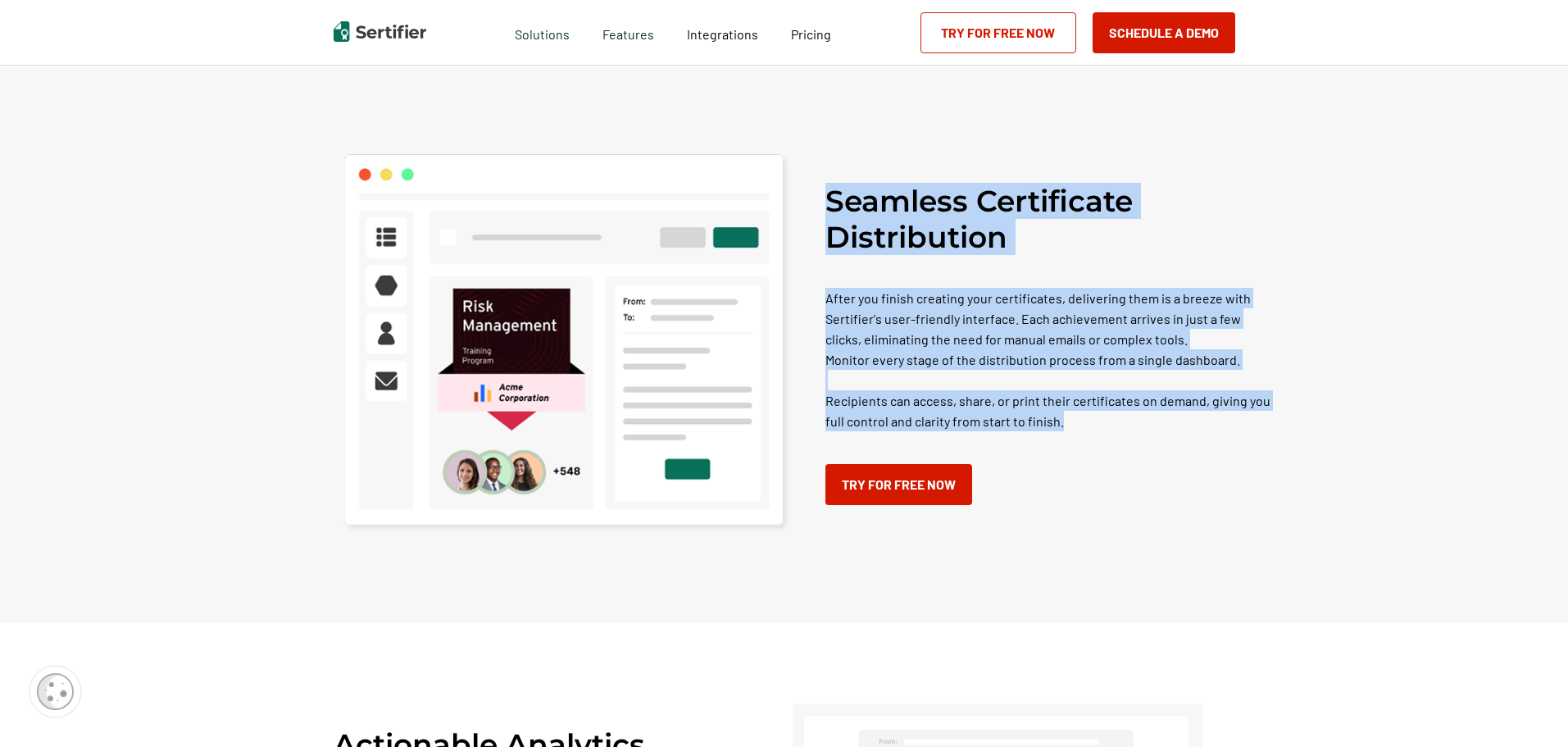
drag, startPoint x: 1042, startPoint y: 208, endPoint x: 1271, endPoint y: 459, distance: 339.8
click at [1299, 452] on div "Seamless Certificate Distribution After you finish creating your certificates, …" at bounding box center [784, 344] width 1568 height 556
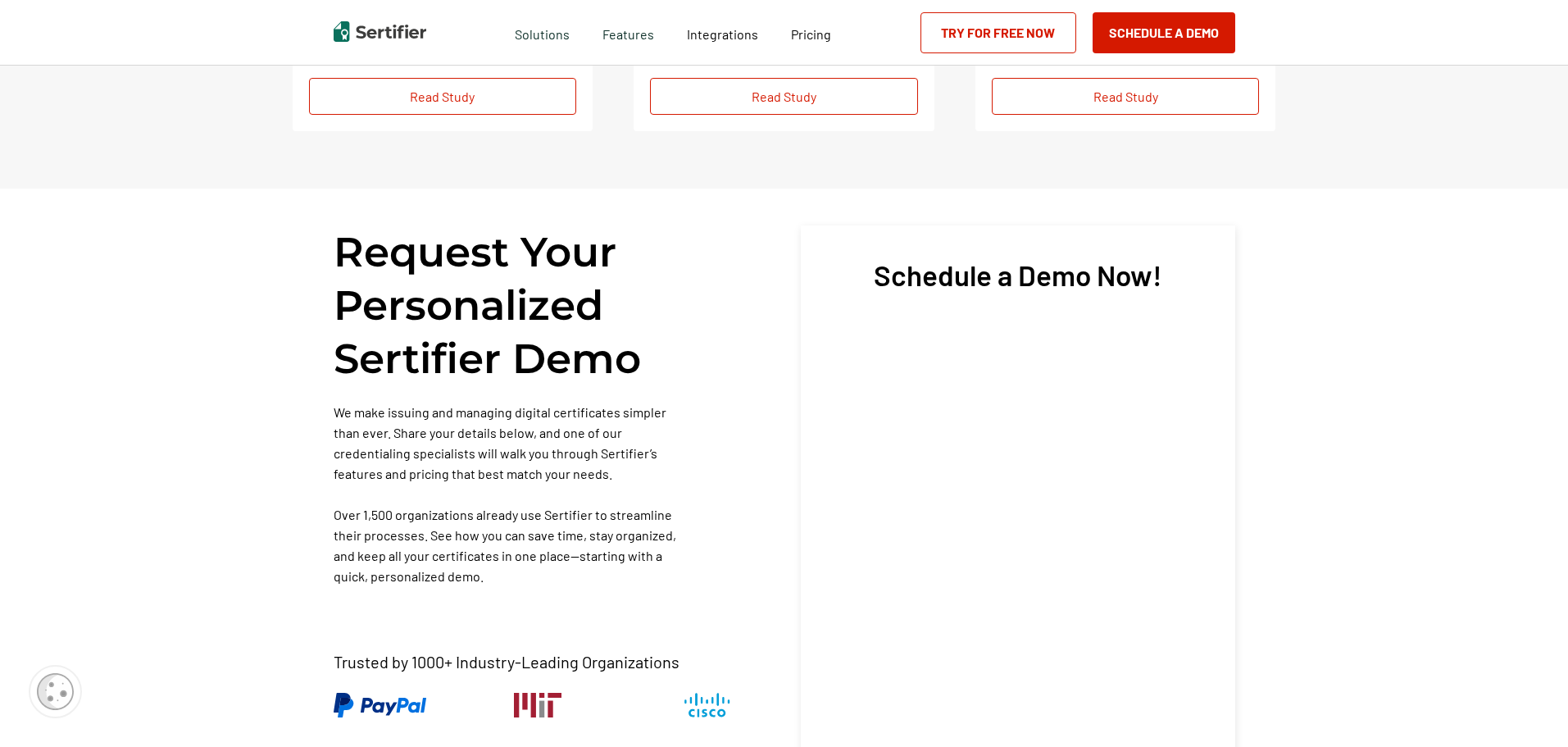
scroll to position [5331, 0]
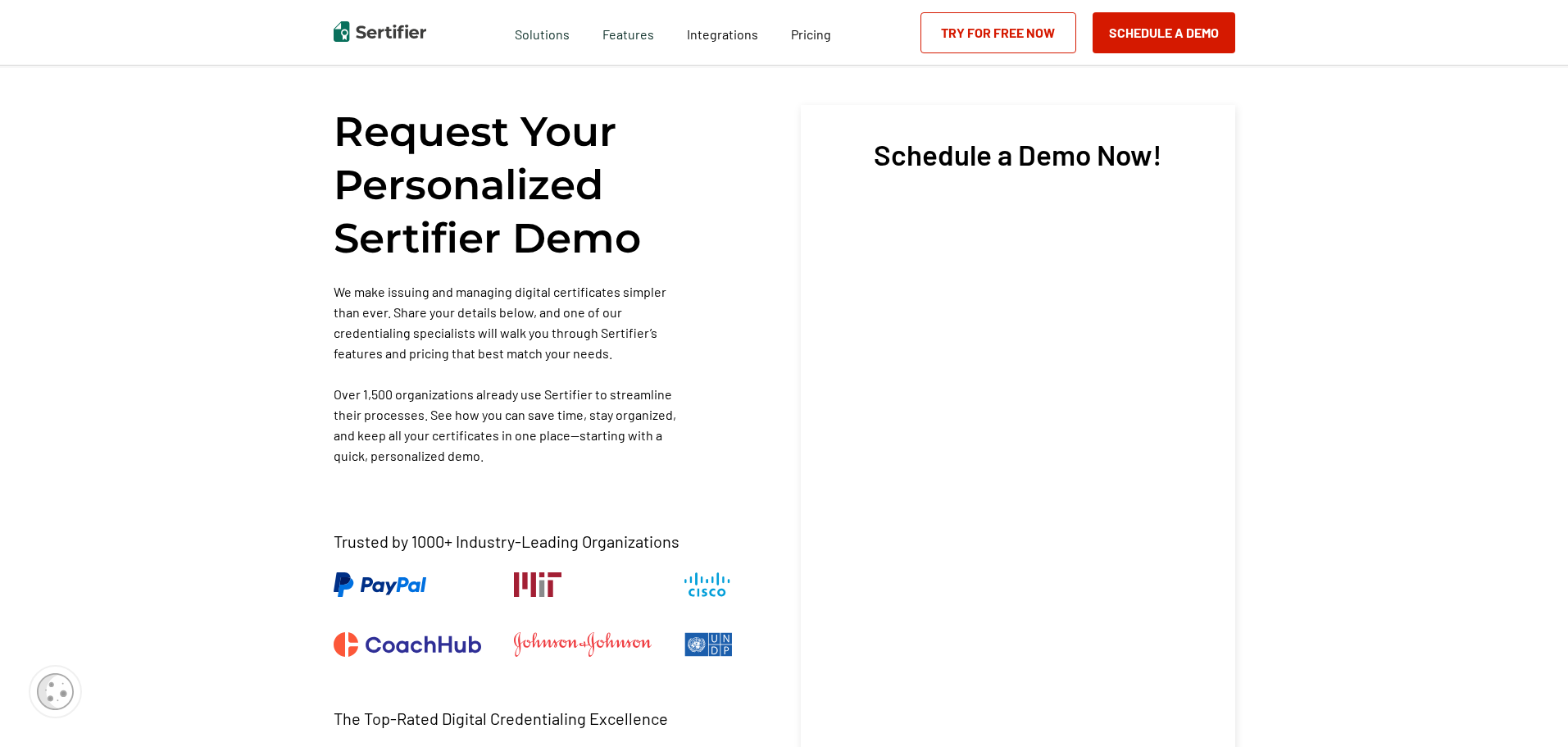
drag, startPoint x: 1359, startPoint y: 533, endPoint x: 1313, endPoint y: 285, distance: 252.2
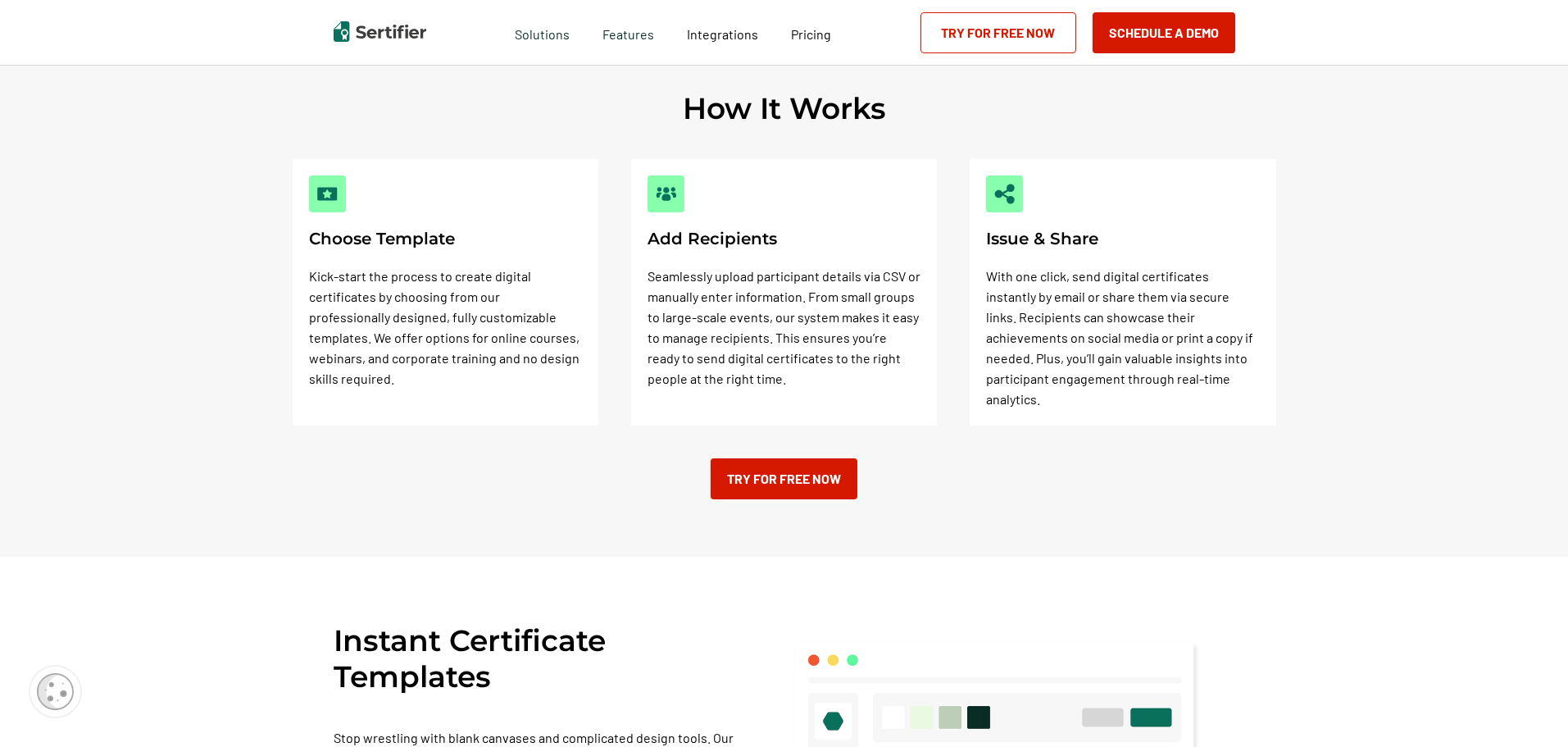
scroll to position [0, 0]
